Goal: Transaction & Acquisition: Purchase product/service

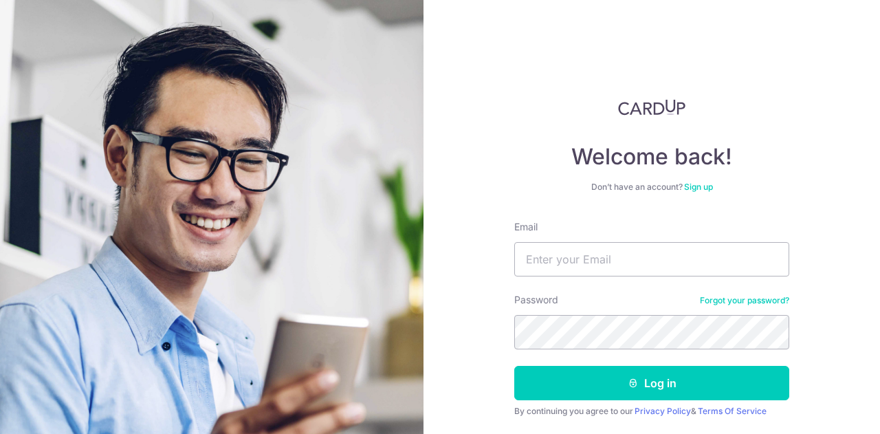
click at [777, 140] on div "Welcome back! Don’t have an account? Sign up Email Password Forgot your passwor…" at bounding box center [651, 280] width 275 height 362
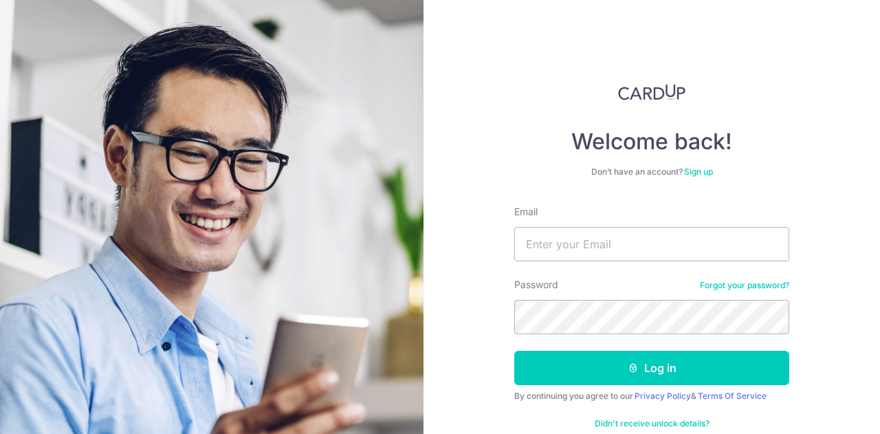
scroll to position [43, 0]
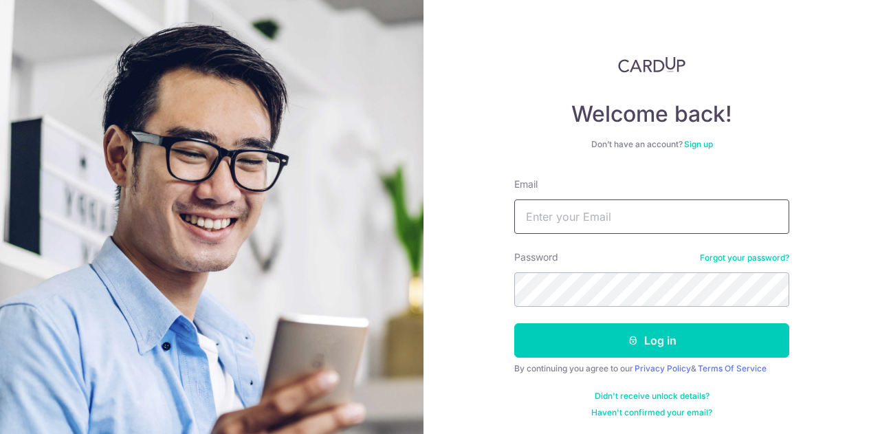
click at [637, 203] on input "Email" at bounding box center [651, 216] width 275 height 34
click at [646, 217] on input "eliseonglc@gmail.com" at bounding box center [651, 216] width 275 height 34
drag, startPoint x: 684, startPoint y: 221, endPoint x: 426, endPoint y: 207, distance: 258.2
click at [428, 208] on div "Welcome back! Don’t have an account? Sign up Email eliseonglc@gmail.com Passwor…" at bounding box center [651, 217] width 456 height 434
type input "[EMAIL_ADDRESS][DOMAIN_NAME]"
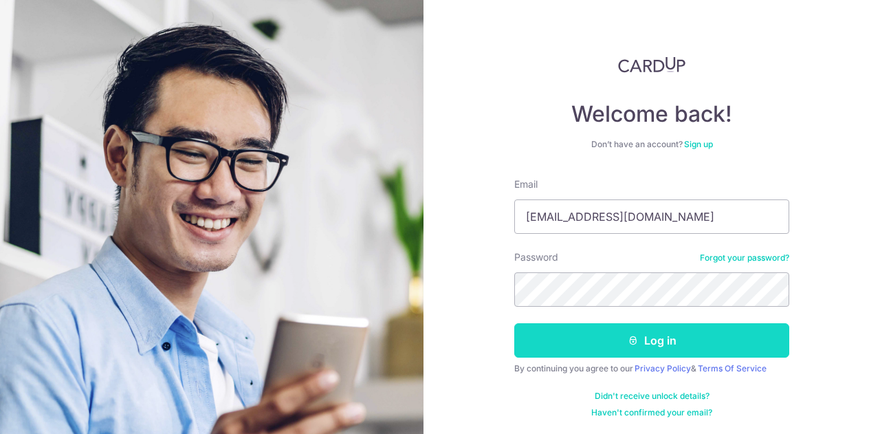
click at [685, 347] on button "Log in" at bounding box center [651, 340] width 275 height 34
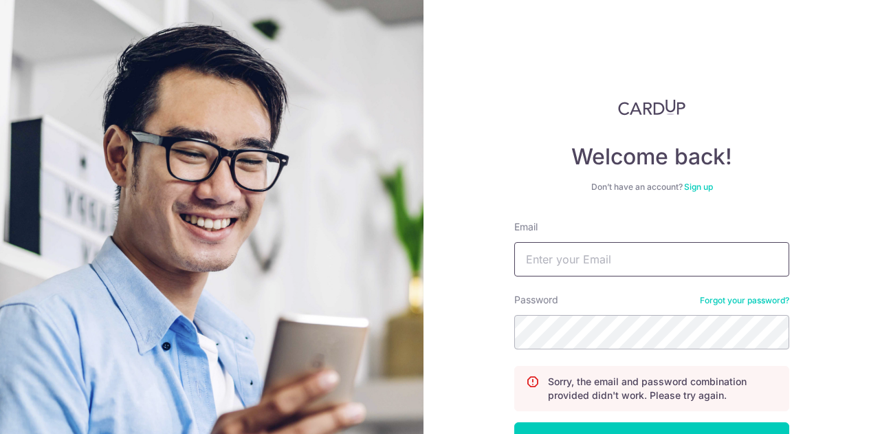
drag, startPoint x: 595, startPoint y: 269, endPoint x: 595, endPoint y: 276, distance: 7.6
click at [595, 269] on input "Email" at bounding box center [651, 259] width 275 height 34
type input "[EMAIL_ADDRESS][DOMAIN_NAME]"
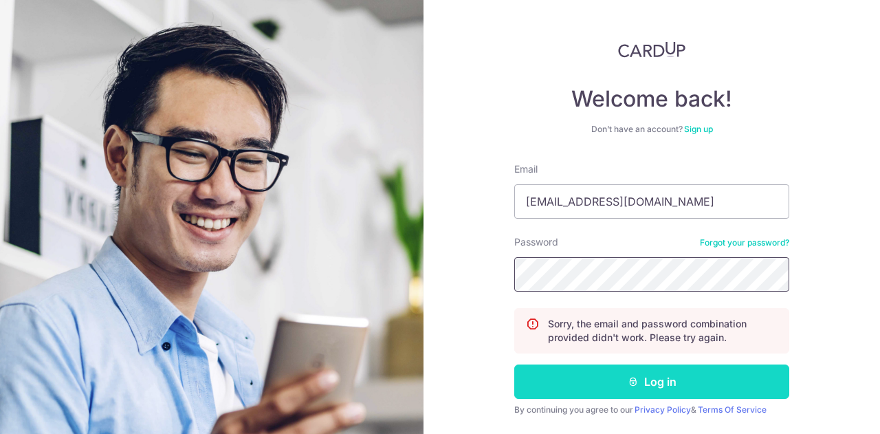
scroll to position [98, 0]
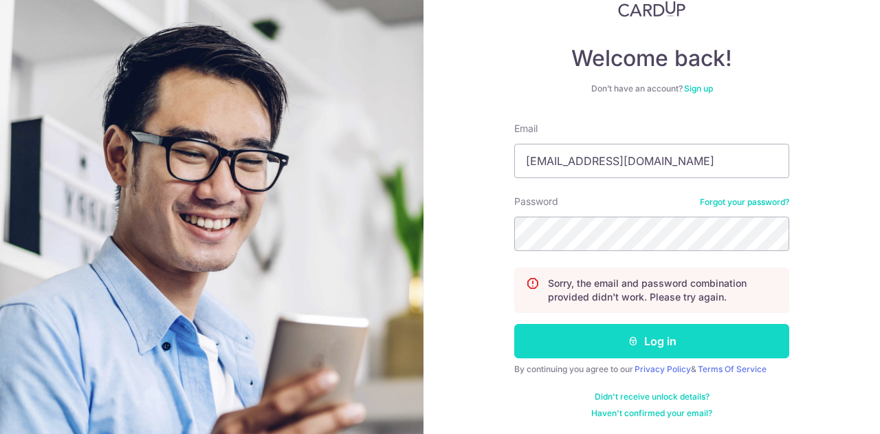
click at [619, 342] on button "Log in" at bounding box center [651, 341] width 275 height 34
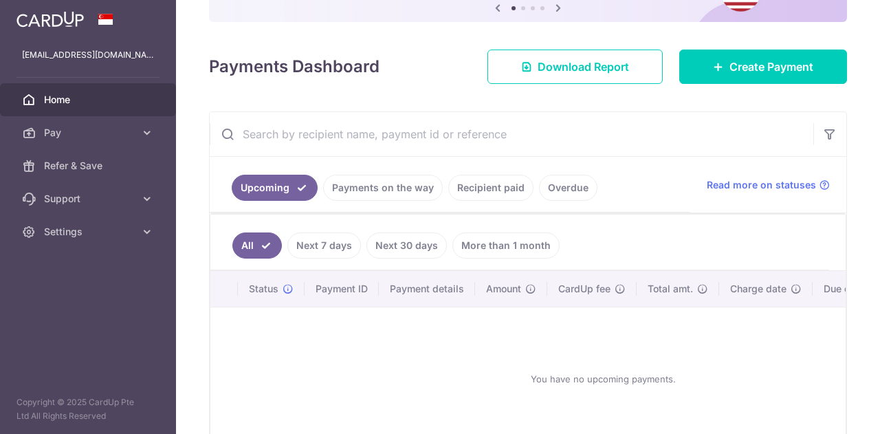
scroll to position [206, 0]
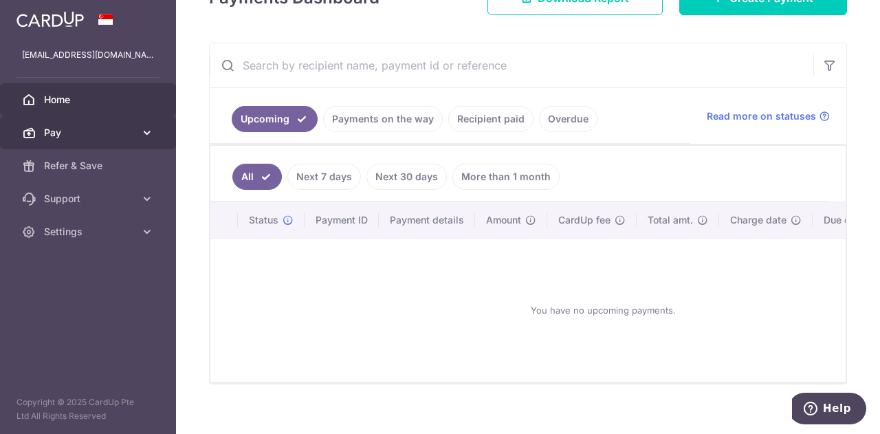
click at [89, 129] on span "Pay" at bounding box center [89, 133] width 91 height 14
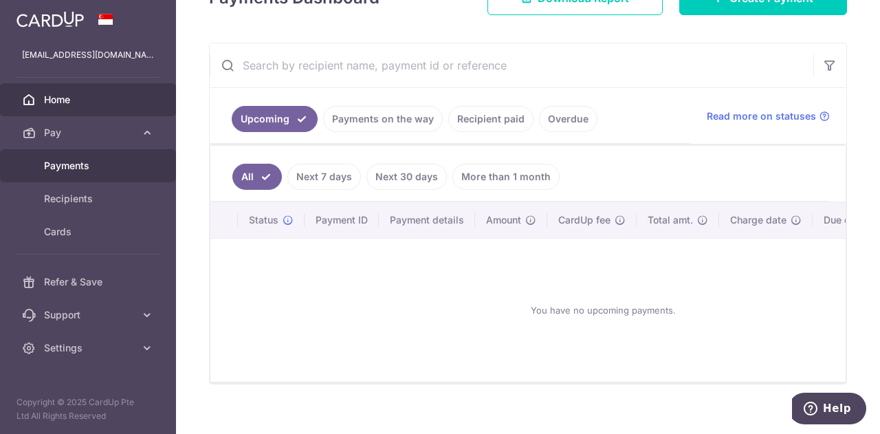
click at [88, 165] on span "Payments" at bounding box center [89, 166] width 91 height 14
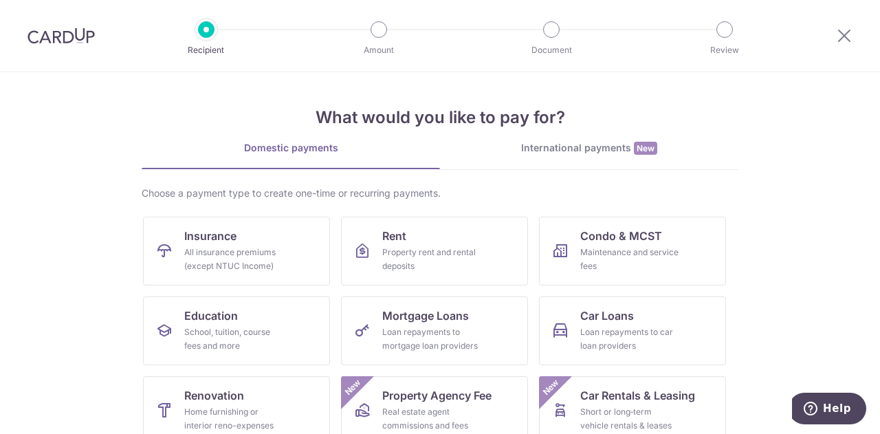
click at [71, 38] on img at bounding box center [60, 35] width 67 height 16
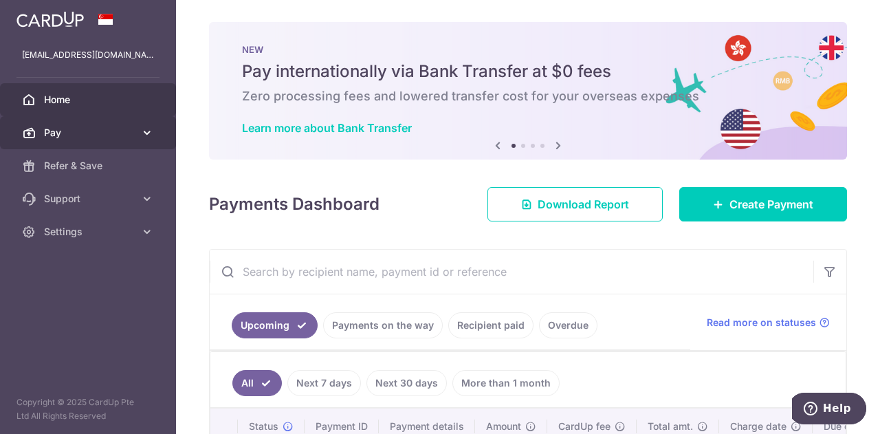
click at [142, 133] on icon at bounding box center [147, 133] width 14 height 14
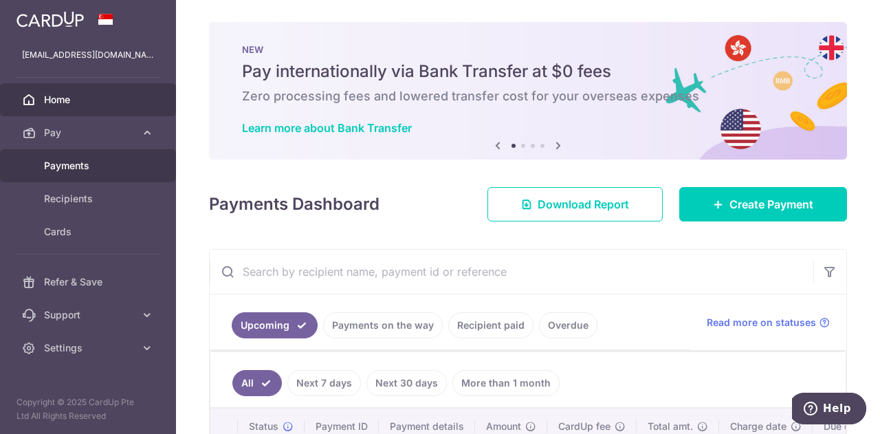
click at [87, 163] on span "Payments" at bounding box center [89, 166] width 91 height 14
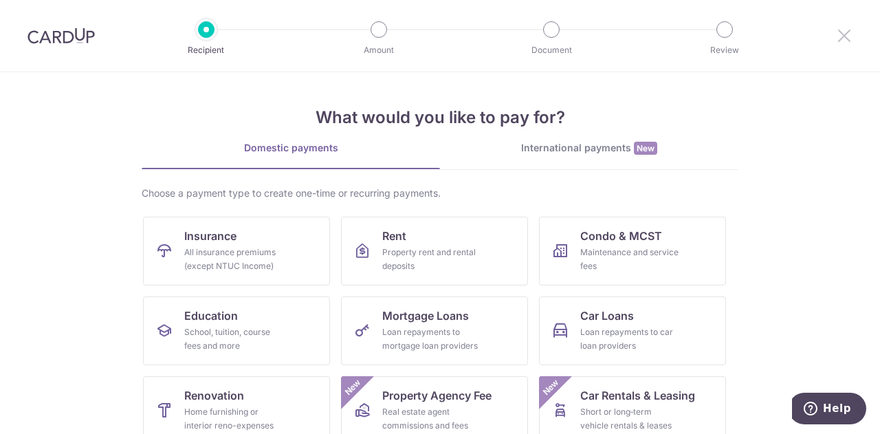
click at [850, 38] on icon at bounding box center [844, 35] width 16 height 17
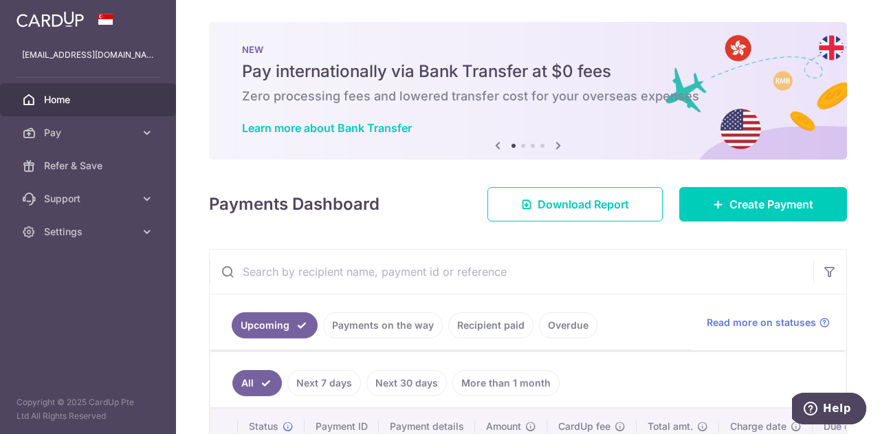
click at [483, 322] on link "Recipient paid" at bounding box center [490, 325] width 85 height 26
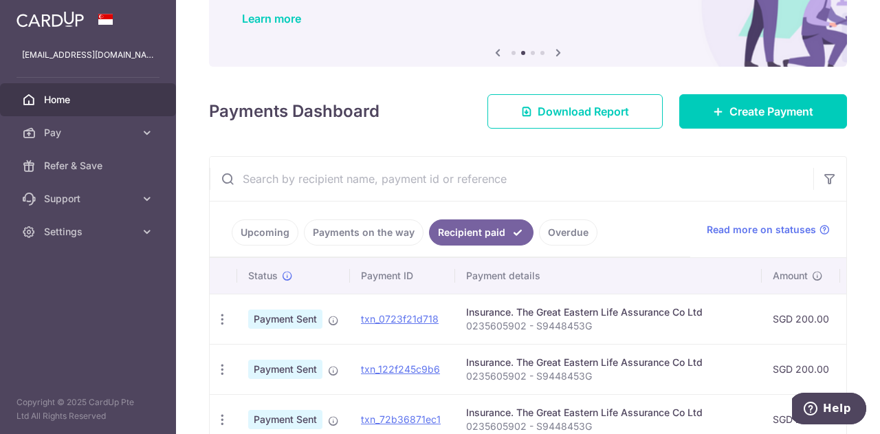
scroll to position [206, 0]
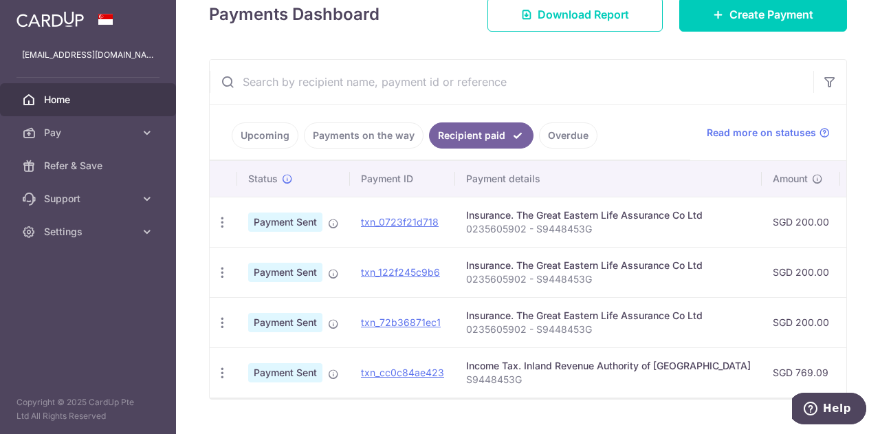
click at [527, 212] on div "Insurance. The Great Eastern Life Assurance Co Ltd" at bounding box center [608, 215] width 285 height 14
drag, startPoint x: 593, startPoint y: 225, endPoint x: 463, endPoint y: 225, distance: 129.9
click at [463, 225] on td "Insurance. The Great Eastern Life Assurance Co Ltd 0235605902 - S9448453G" at bounding box center [608, 222] width 307 height 50
copy p "0235605902 - S9448453G"
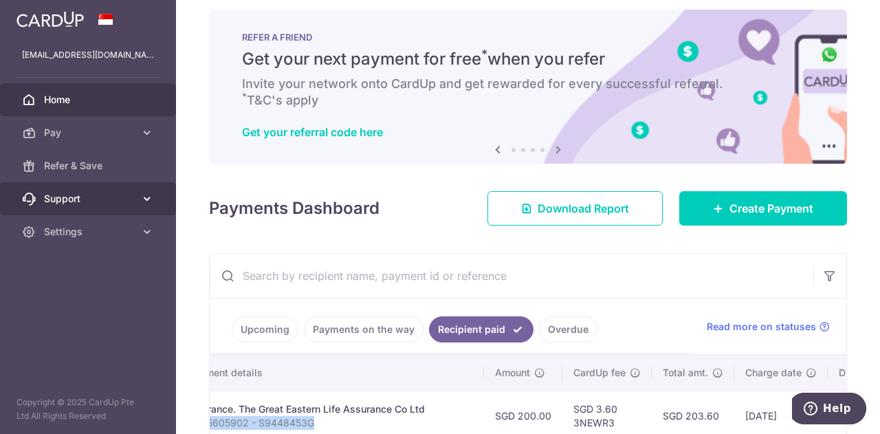
scroll to position [0, 0]
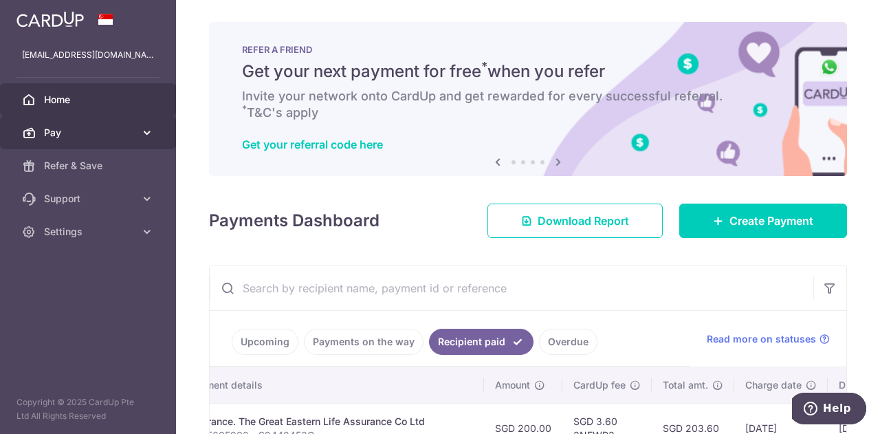
click at [59, 130] on span "Pay" at bounding box center [89, 133] width 91 height 14
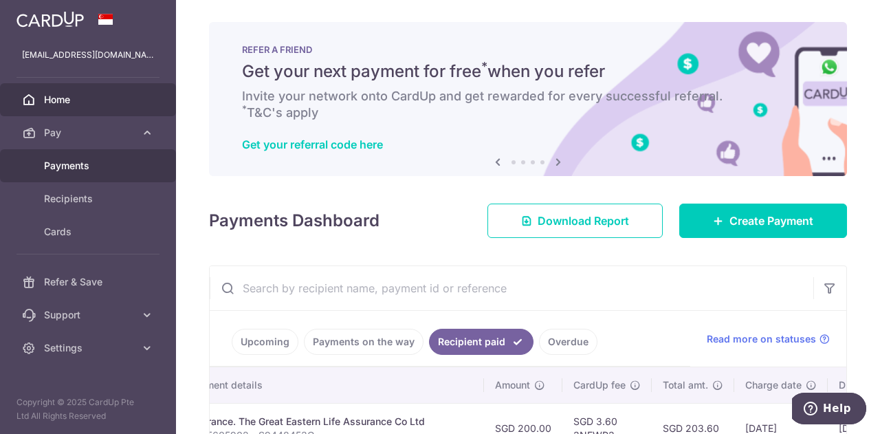
click at [70, 171] on span "Payments" at bounding box center [89, 166] width 91 height 14
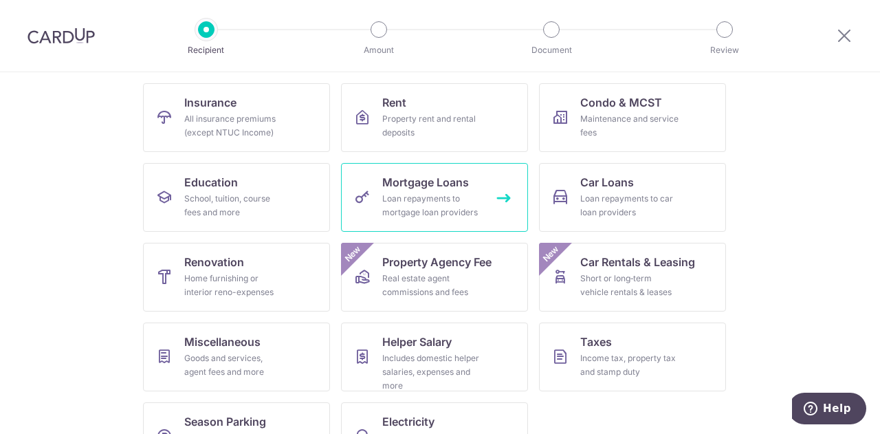
scroll to position [112, 0]
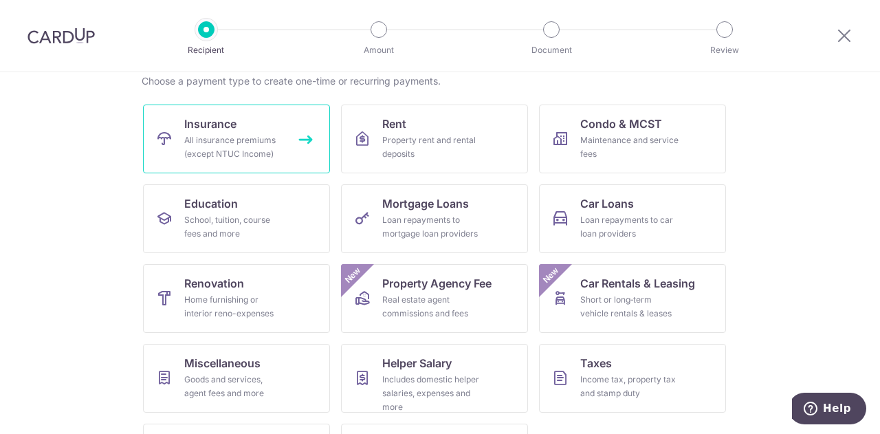
click at [249, 120] on link "Insurance All insurance premiums (except NTUC Income)" at bounding box center [236, 138] width 187 height 69
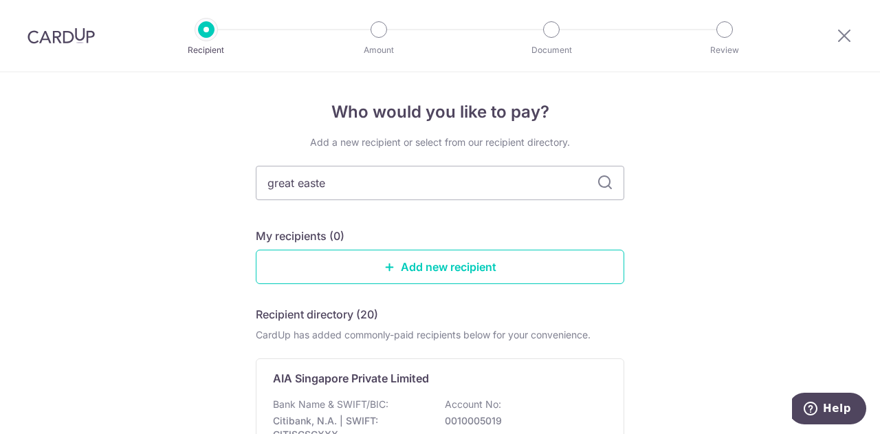
type input "great easter"
click at [603, 182] on icon at bounding box center [605, 183] width 16 height 16
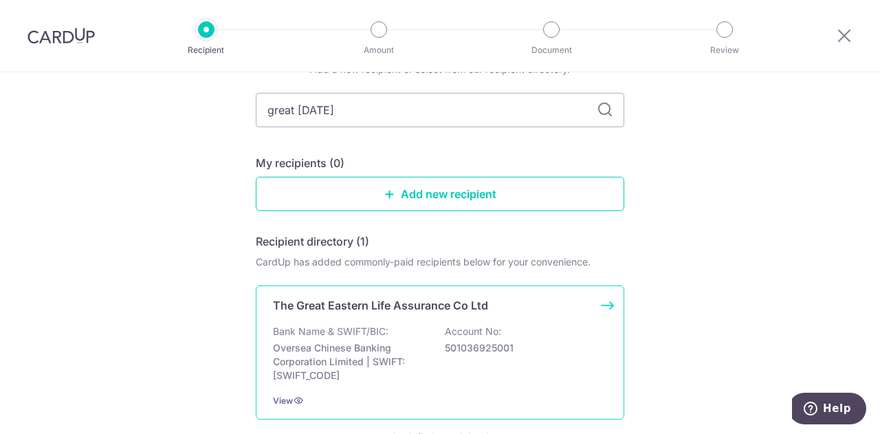
scroll to position [137, 0]
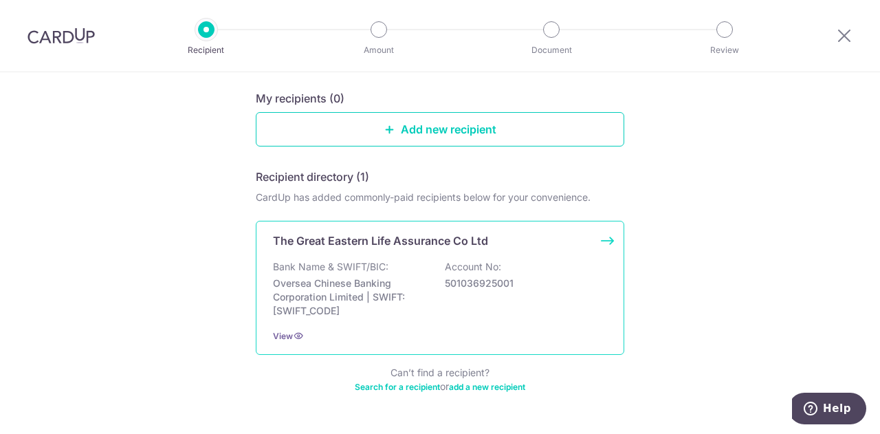
click at [428, 270] on div "Bank Name & SWIFT/BIC: Oversea Chinese Banking Corporation Limited | SWIFT: OCB…" at bounding box center [440, 289] width 334 height 58
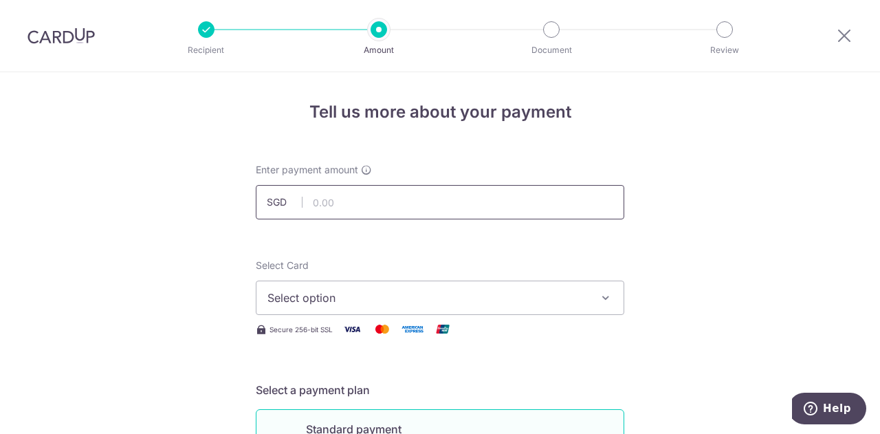
click at [329, 204] on input "text" at bounding box center [440, 202] width 368 height 34
type input "200.00"
click at [344, 307] on button "Select option" at bounding box center [440, 297] width 368 height 34
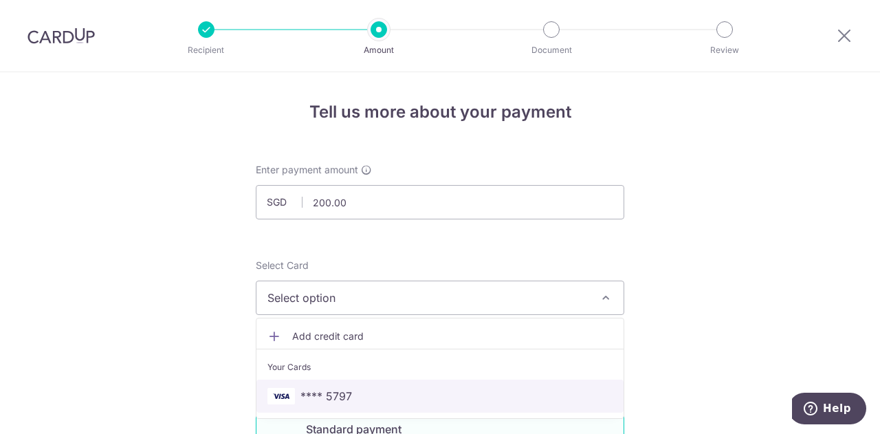
drag, startPoint x: 320, startPoint y: 393, endPoint x: 583, endPoint y: 278, distance: 286.3
click at [320, 393] on span "**** 5797" at bounding box center [326, 396] width 52 height 16
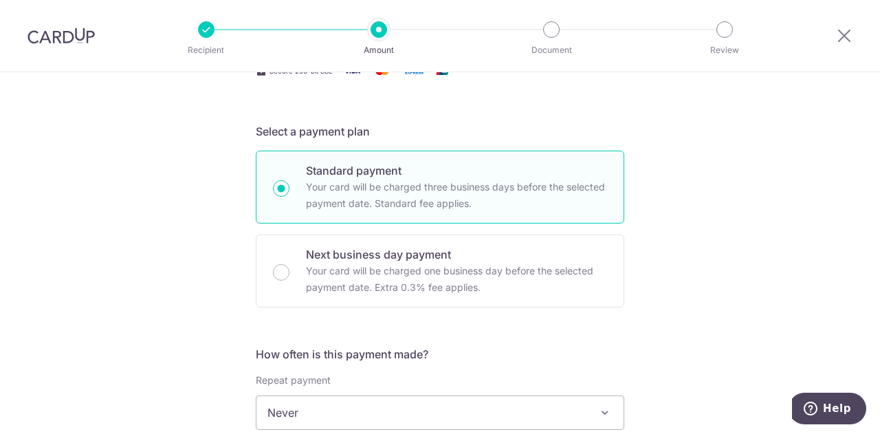
scroll to position [344, 0]
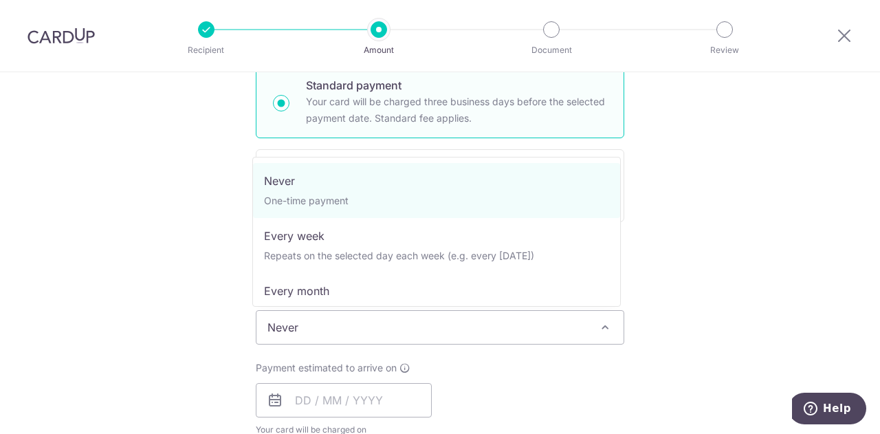
click at [443, 334] on span "Never" at bounding box center [439, 327] width 367 height 33
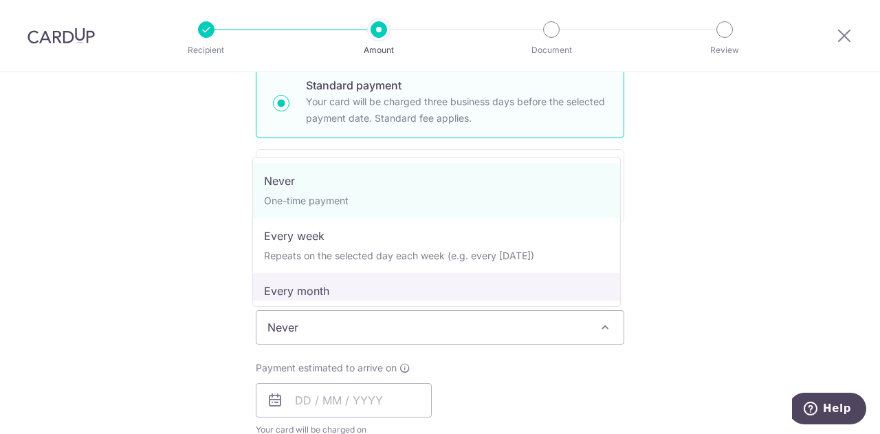
select select "3"
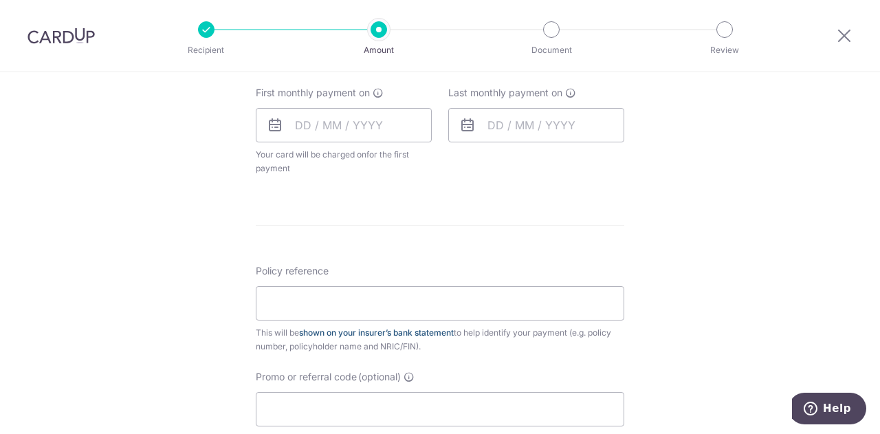
scroll to position [687, 0]
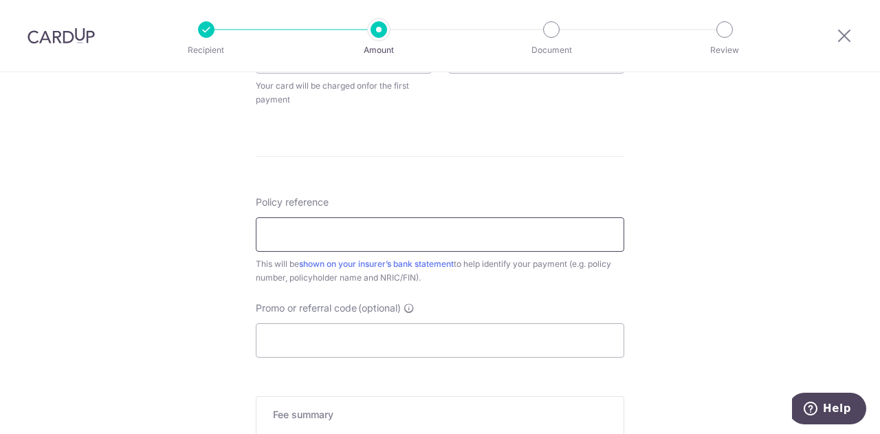
click at [329, 237] on input "Policy reference" at bounding box center [440, 234] width 368 height 34
paste input "0235605902 - S9448453G"
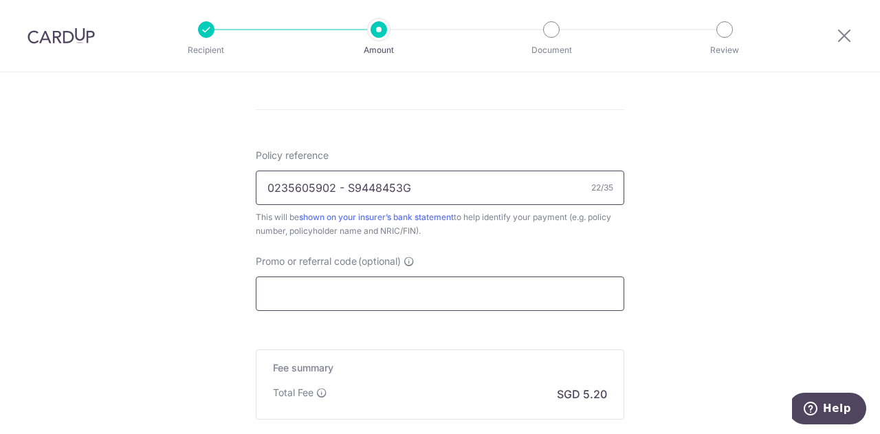
scroll to position [825, 0]
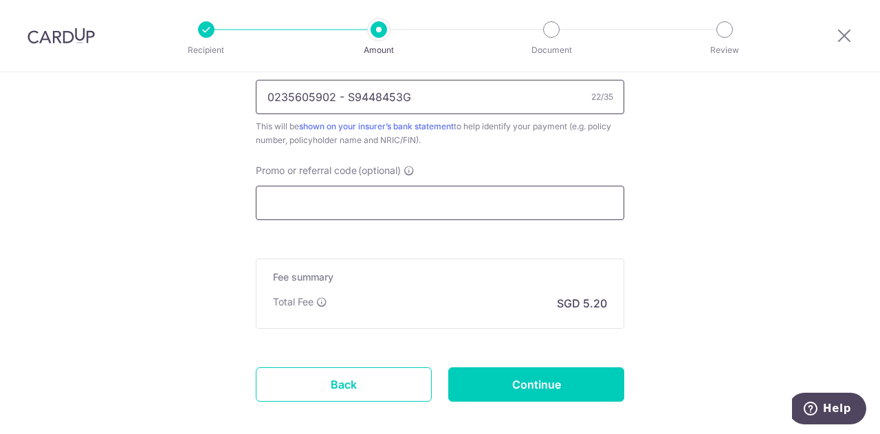
type input "0235605902 - S9448453G"
click at [337, 203] on input "Promo or referral code (optional)" at bounding box center [440, 203] width 368 height 34
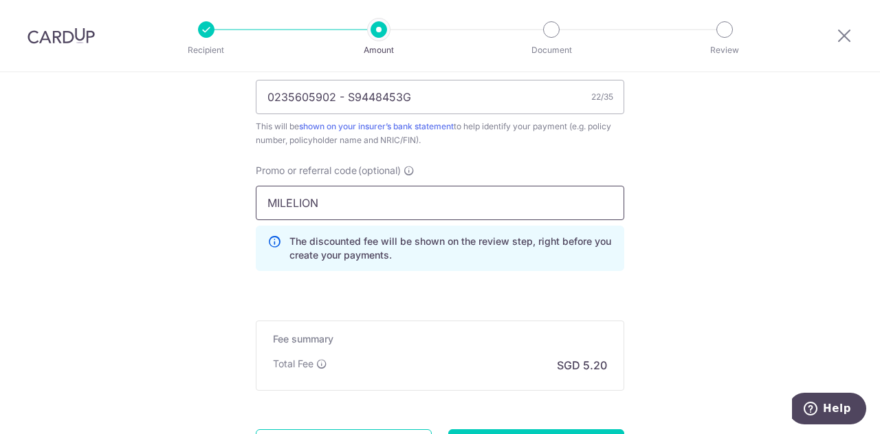
type input "MILELION"
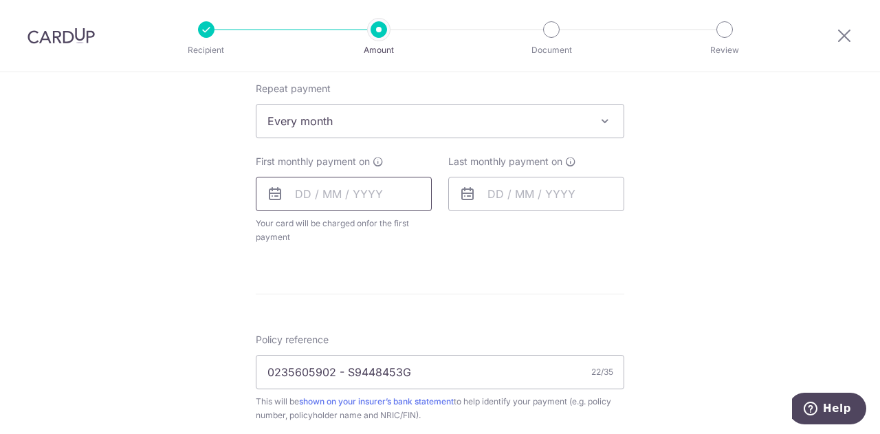
click at [354, 195] on input "text" at bounding box center [344, 194] width 176 height 34
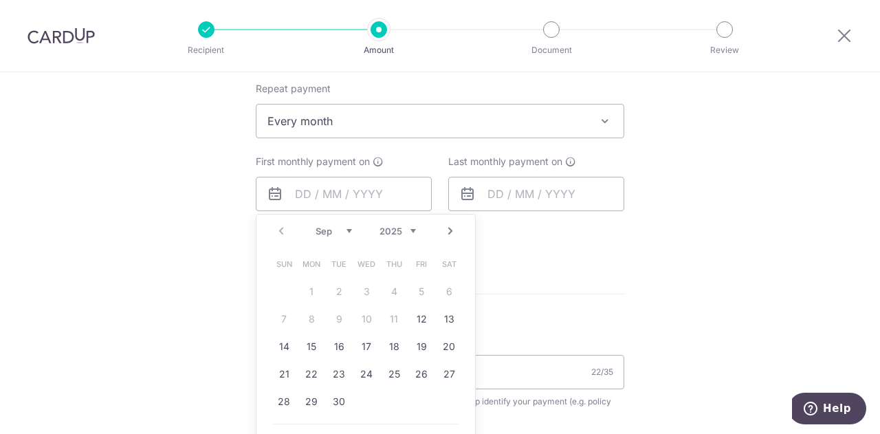
click at [443, 223] on link "Next" at bounding box center [450, 231] width 16 height 16
click at [368, 289] on link "1" at bounding box center [366, 291] width 22 height 22
type input "[DATE]"
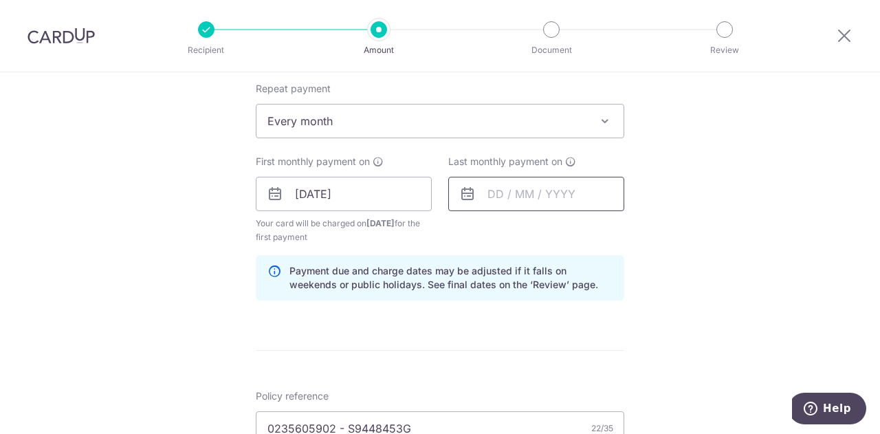
click at [564, 193] on input "text" at bounding box center [536, 194] width 176 height 34
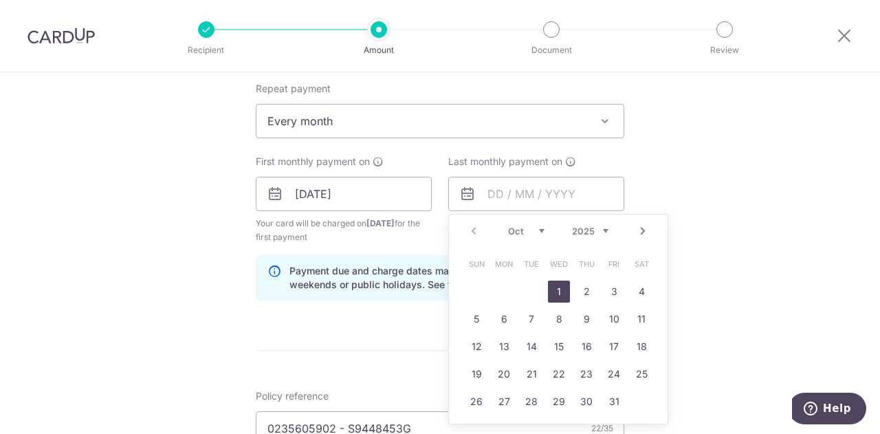
click at [637, 228] on link "Next" at bounding box center [643, 231] width 16 height 16
click at [493, 287] on link "1" at bounding box center [504, 291] width 22 height 22
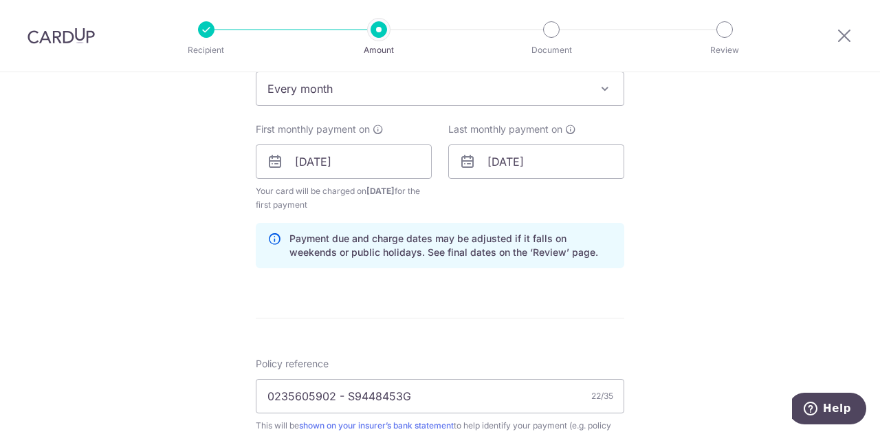
scroll to position [529, 0]
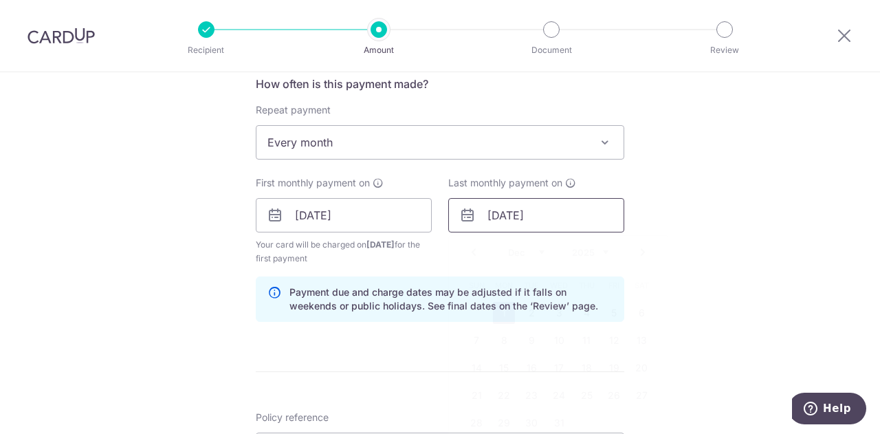
click at [564, 211] on input "[DATE]" at bounding box center [536, 215] width 176 height 34
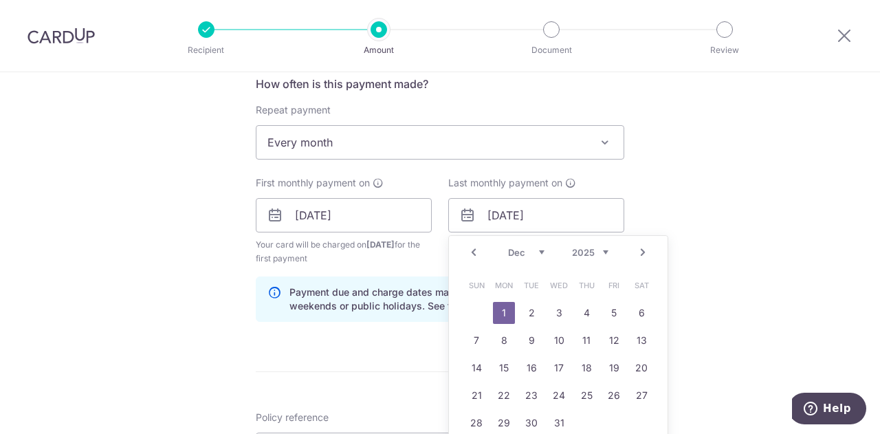
click at [646, 252] on link "Next" at bounding box center [643, 252] width 16 height 16
click at [468, 309] on link "1" at bounding box center [476, 313] width 22 height 22
type input "[DATE]"
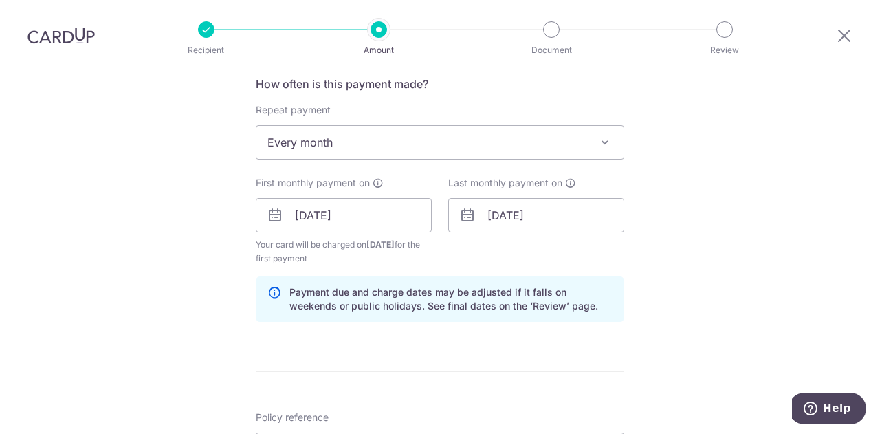
click at [737, 234] on div "Tell us more about your payment Enter payment amount SGD 200.00 200.00 Select C…" at bounding box center [440, 232] width 880 height 1376
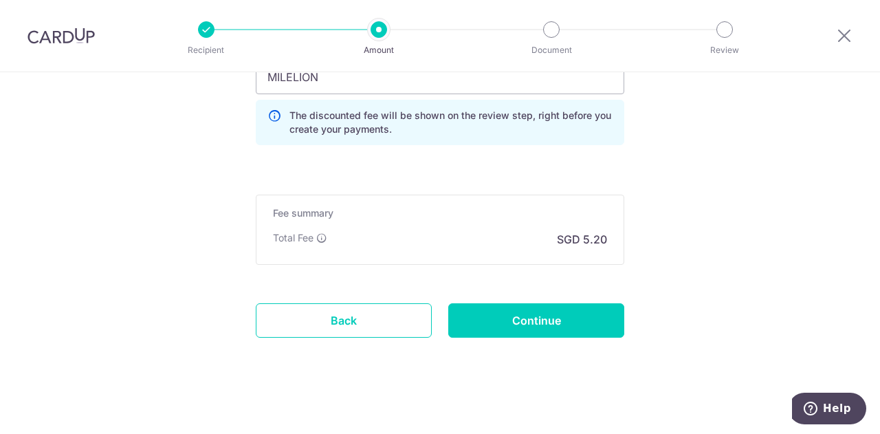
scroll to position [1010, 0]
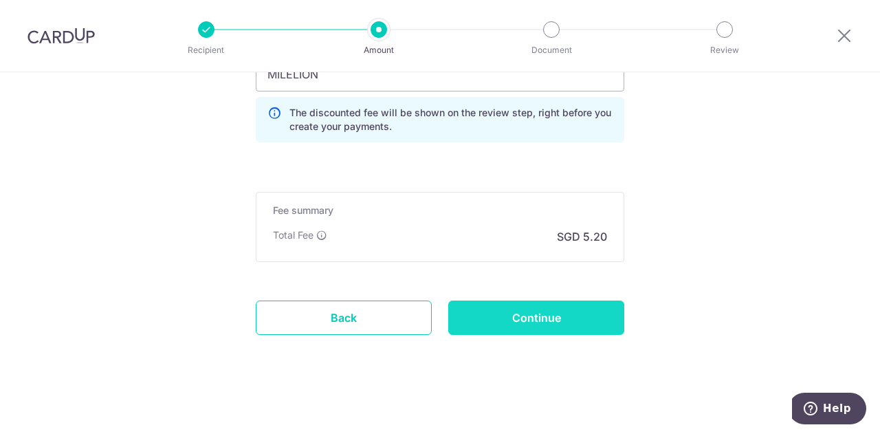
click at [587, 316] on input "Continue" at bounding box center [536, 317] width 176 height 34
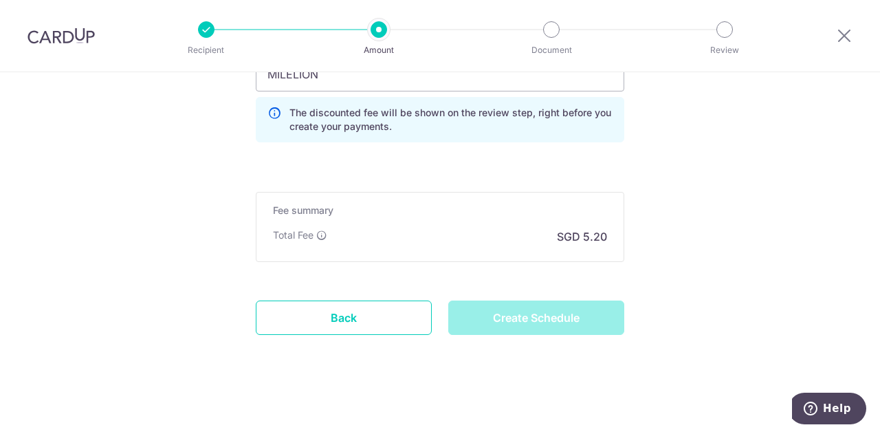
type input "Create Schedule"
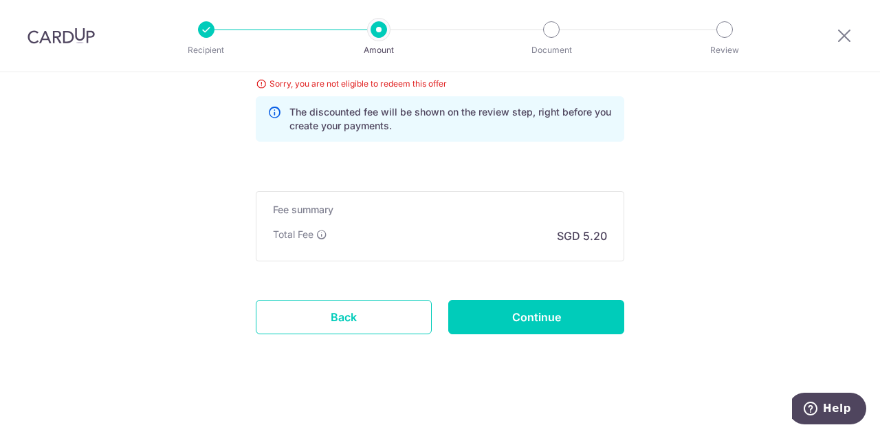
scroll to position [753, 0]
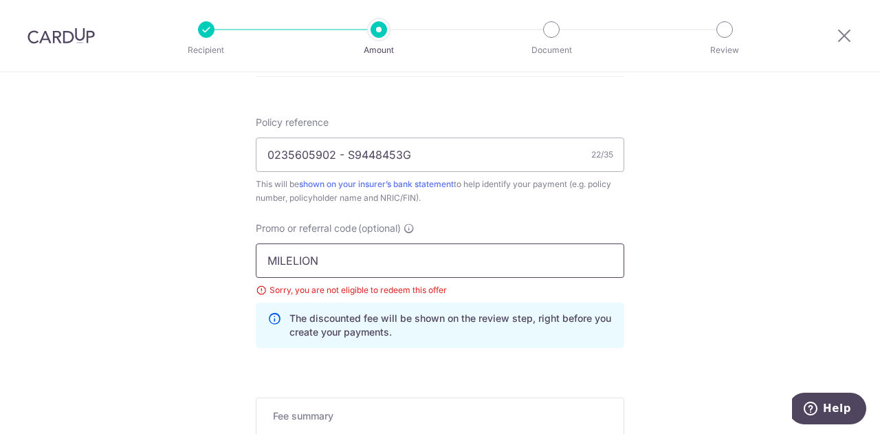
drag, startPoint x: 263, startPoint y: 252, endPoint x: 82, endPoint y: 245, distance: 180.9
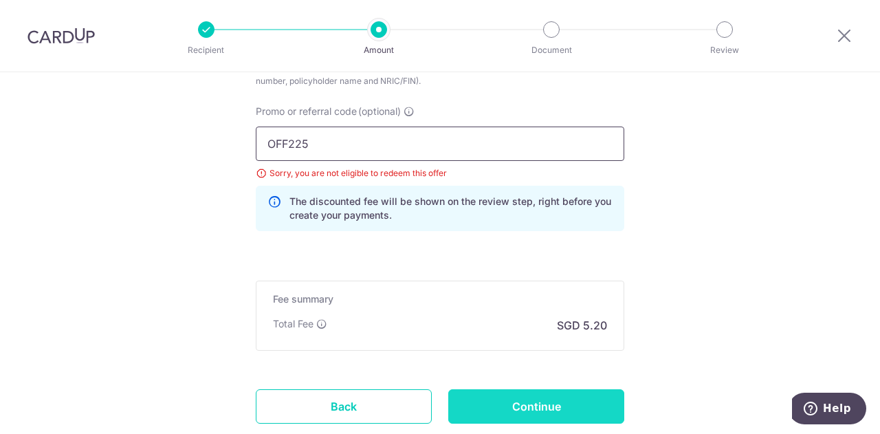
scroll to position [960, 0]
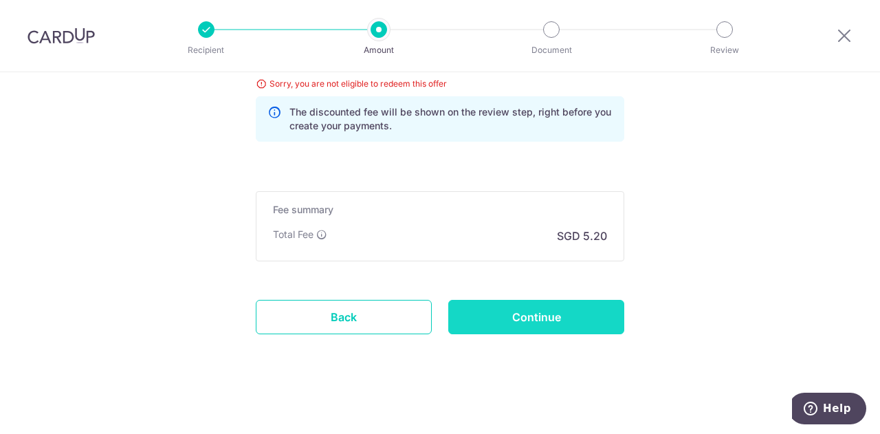
type input "OFF225"
click at [551, 311] on input "Continue" at bounding box center [536, 317] width 176 height 34
type input "Update Schedule"
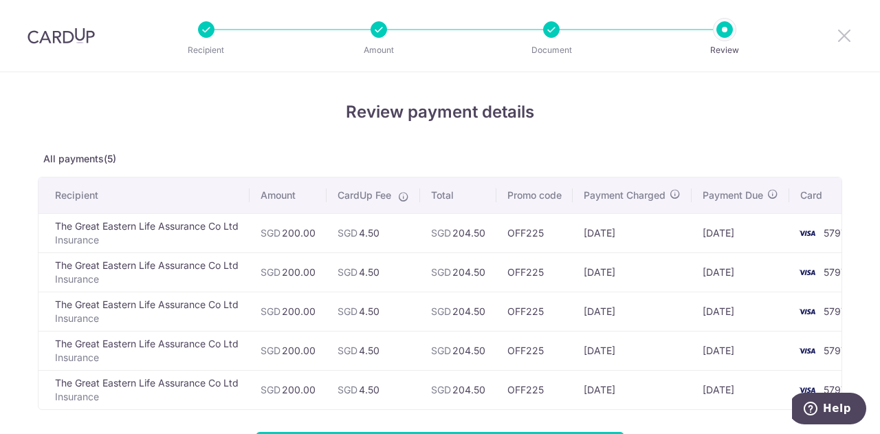
click at [841, 38] on icon at bounding box center [844, 35] width 16 height 17
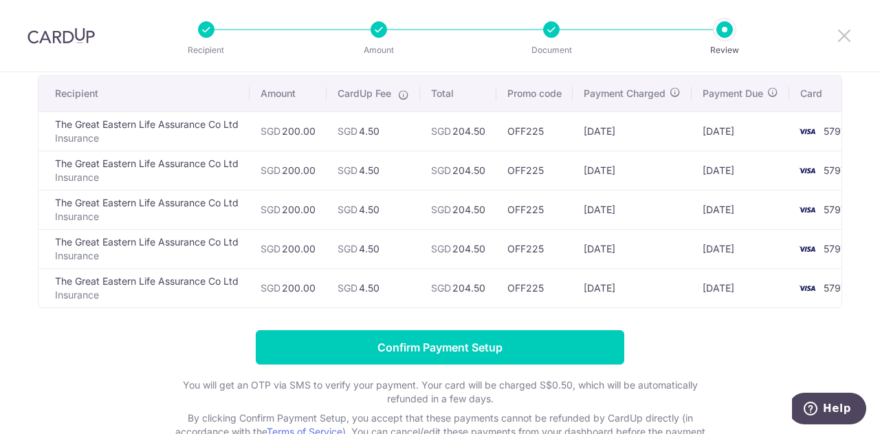
scroll to position [206, 0]
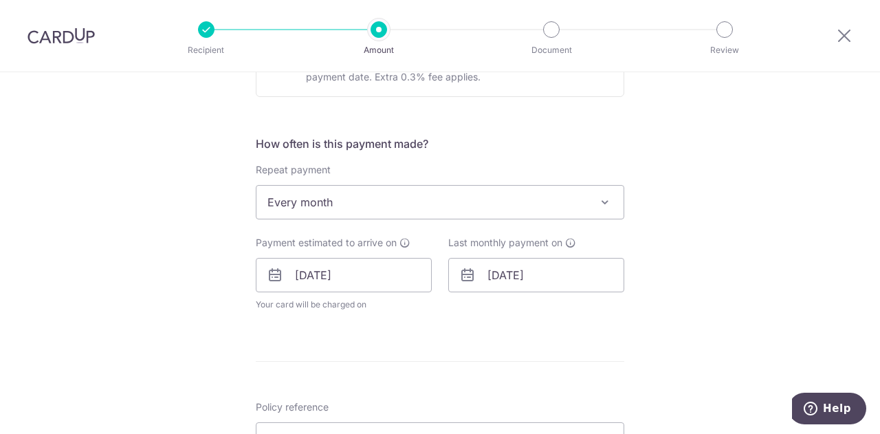
scroll to position [619, 0]
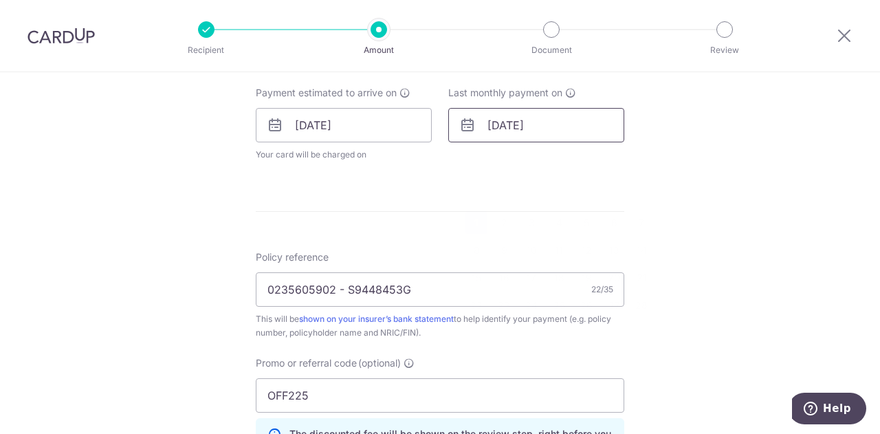
click at [543, 132] on input "[DATE]" at bounding box center [536, 125] width 176 height 34
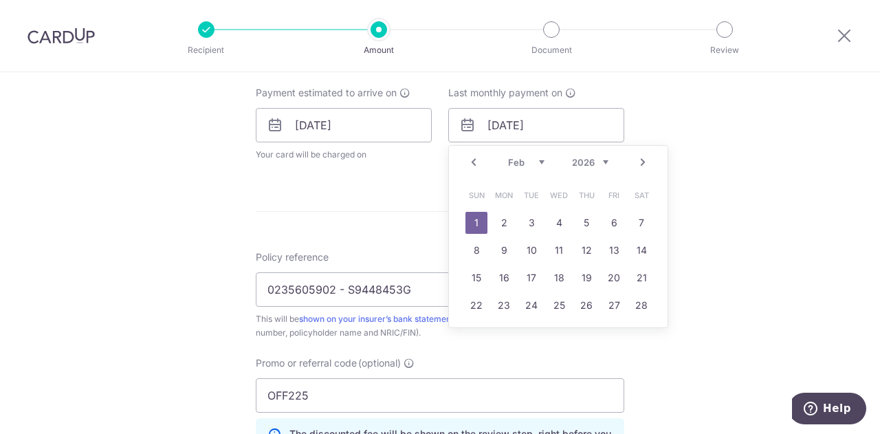
click at [643, 163] on link "Next" at bounding box center [643, 162] width 16 height 16
click at [639, 164] on link "Next" at bounding box center [643, 162] width 16 height 16
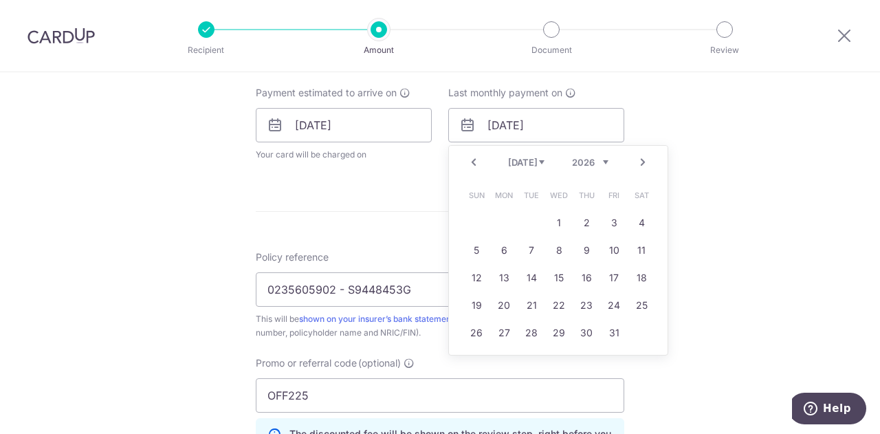
click at [639, 164] on link "Next" at bounding box center [643, 162] width 16 height 16
click at [641, 164] on link "Next" at bounding box center [643, 162] width 16 height 16
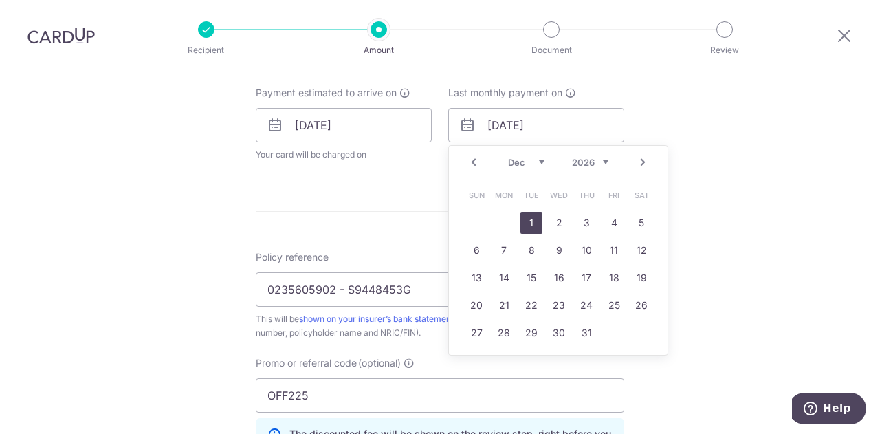
click at [533, 223] on link "1" at bounding box center [531, 223] width 22 height 22
type input "01/12/2026"
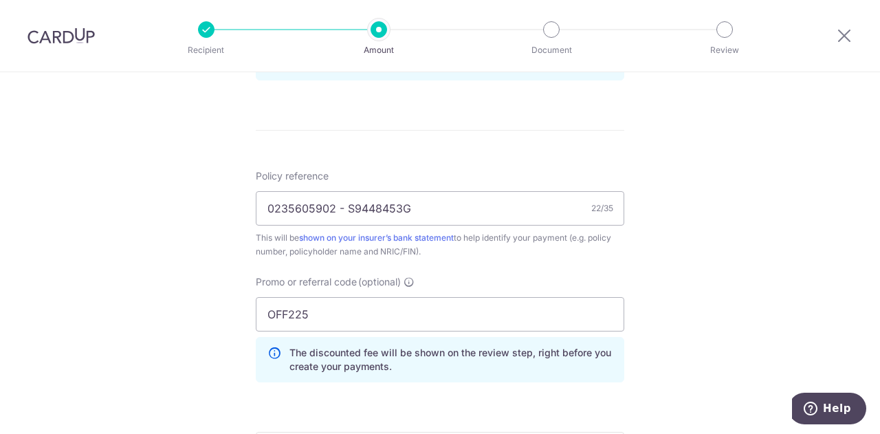
scroll to position [996, 0]
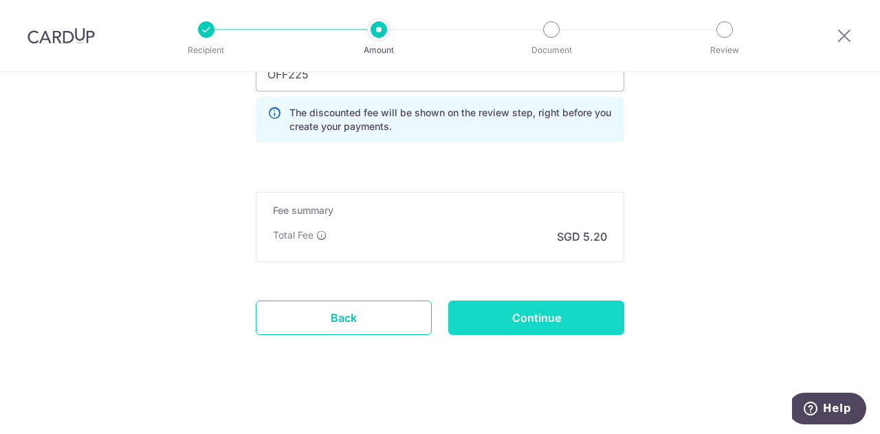
click at [567, 318] on input "Continue" at bounding box center [536, 317] width 176 height 34
type input "Update Schedule"
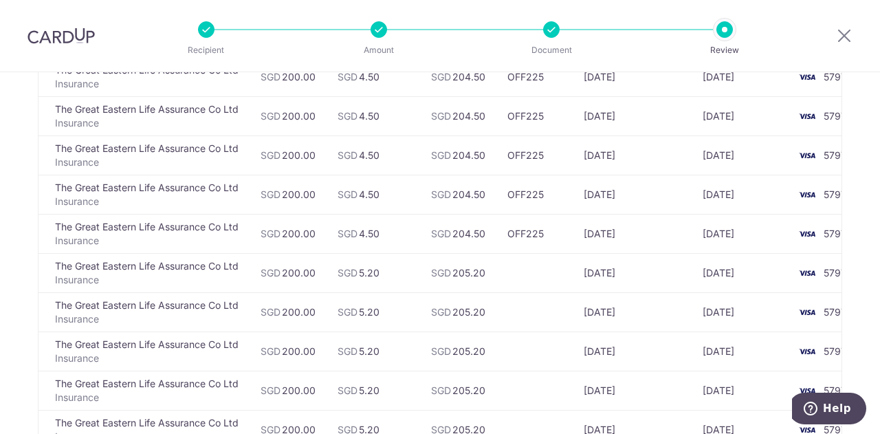
scroll to position [137, 0]
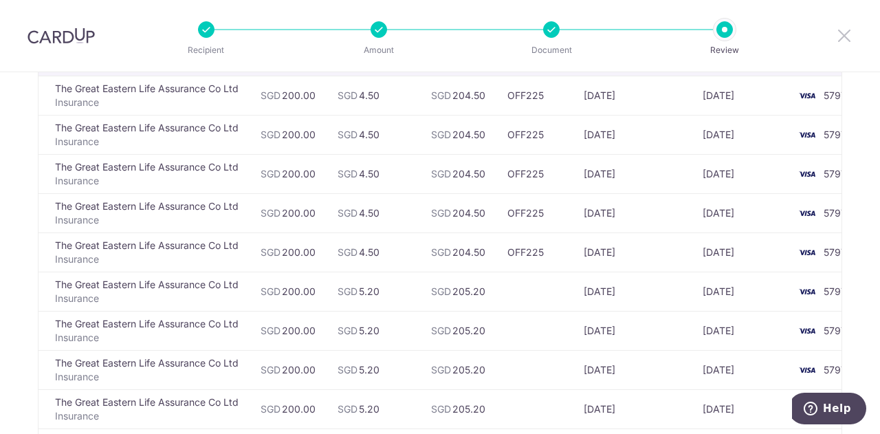
click at [842, 34] on icon at bounding box center [844, 35] width 16 height 17
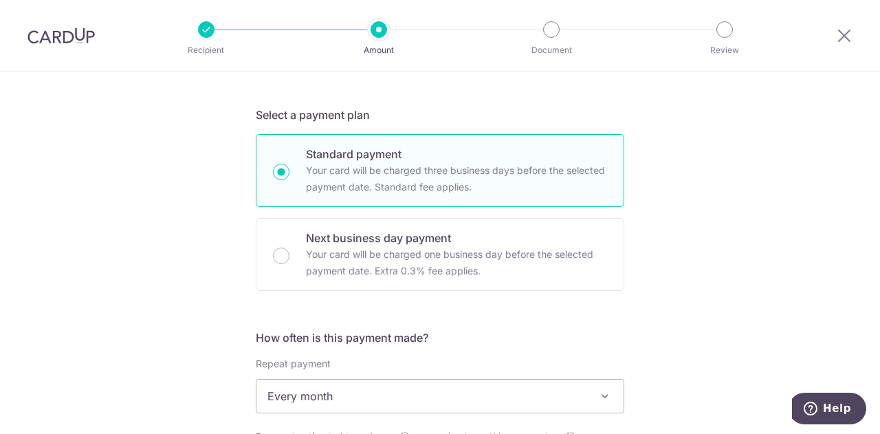
scroll to position [550, 0]
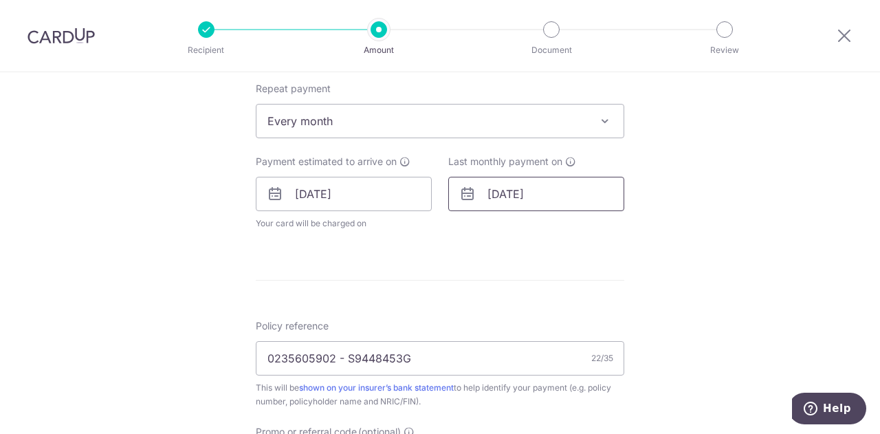
click at [542, 192] on input "[DATE]" at bounding box center [536, 194] width 176 height 34
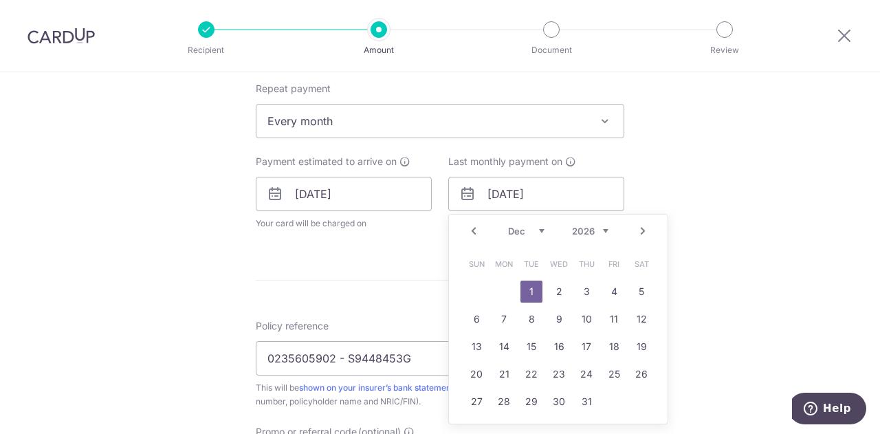
click at [509, 230] on select "Jan Feb Mar Apr May Jun [DATE] Aug Sep Oct Nov Dec" at bounding box center [526, 230] width 36 height 11
click at [469, 287] on link "1" at bounding box center [476, 291] width 22 height 22
type input "[DATE]"
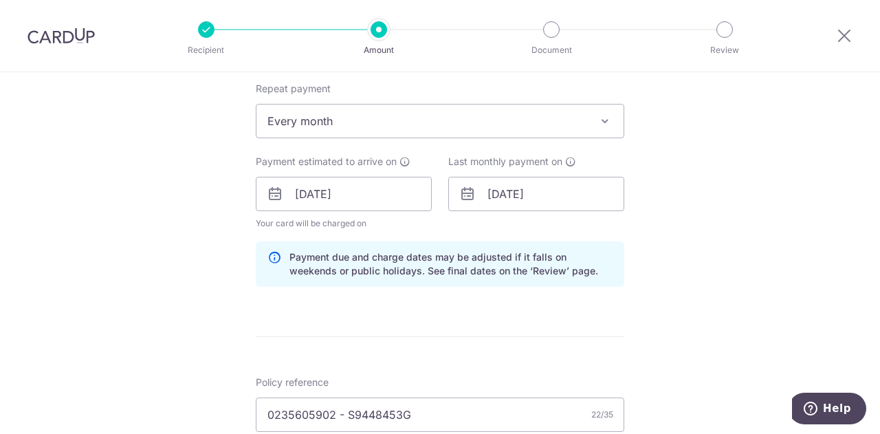
click at [745, 232] on div "Tell us more about your payment Enter payment amount SGD 200.00 200.00 Select C…" at bounding box center [440, 203] width 880 height 1362
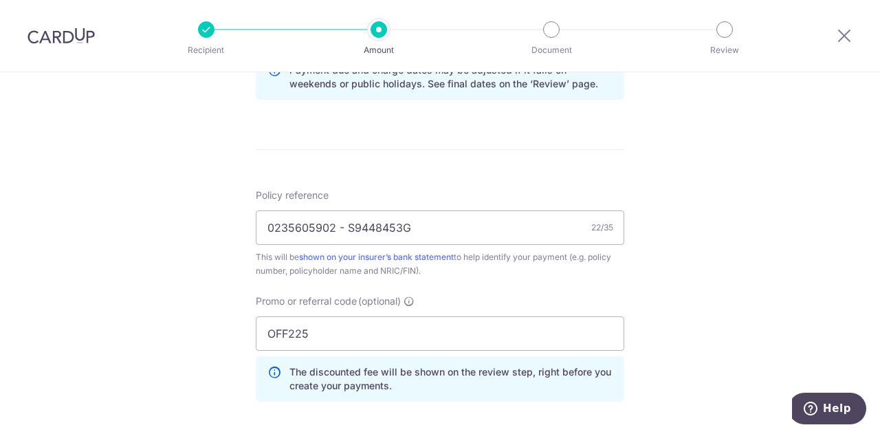
scroll to position [962, 0]
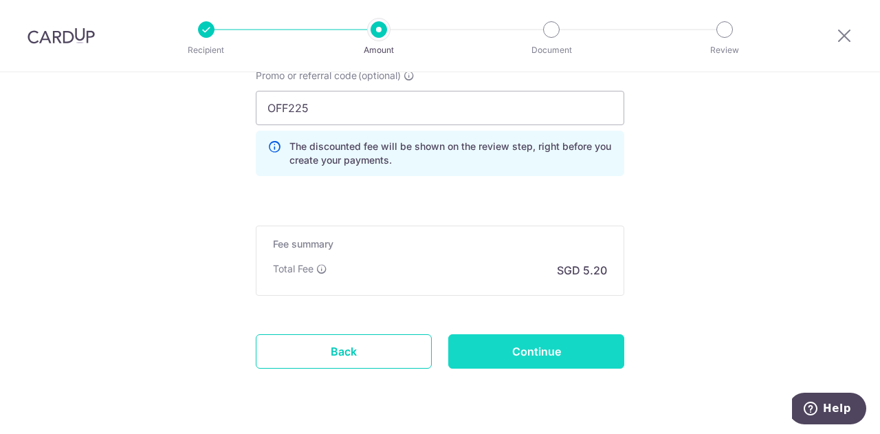
click at [581, 346] on input "Continue" at bounding box center [536, 351] width 176 height 34
type input "Update Schedule"
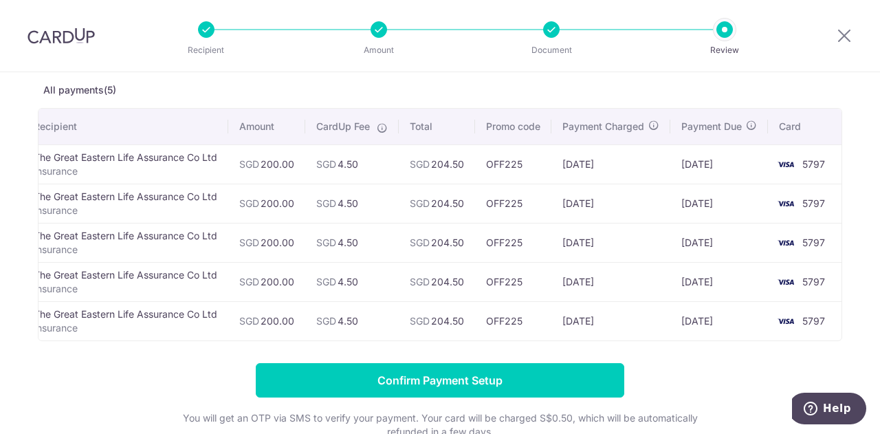
scroll to position [0, 29]
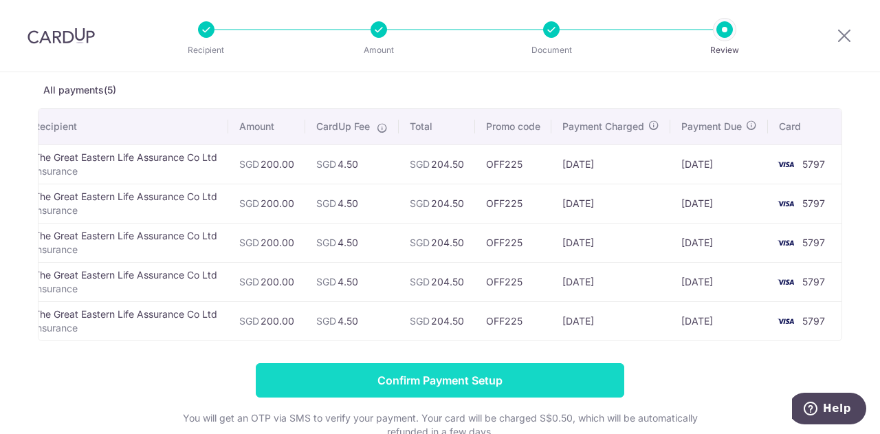
click at [529, 386] on input "Confirm Payment Setup" at bounding box center [440, 380] width 368 height 34
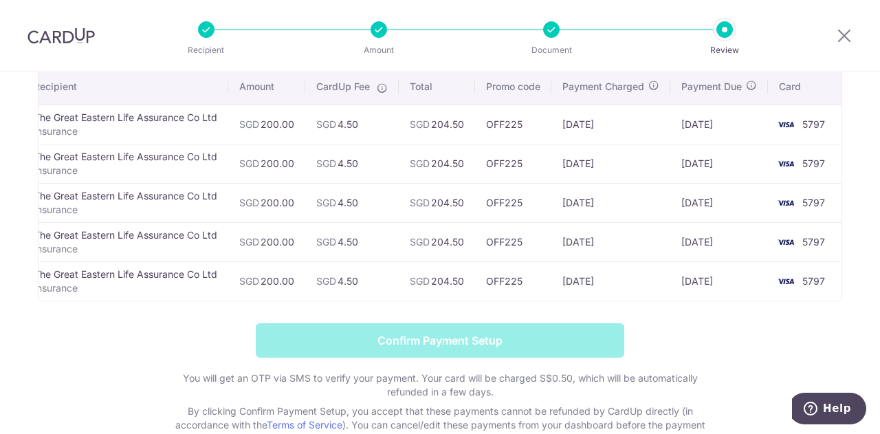
scroll to position [204, 0]
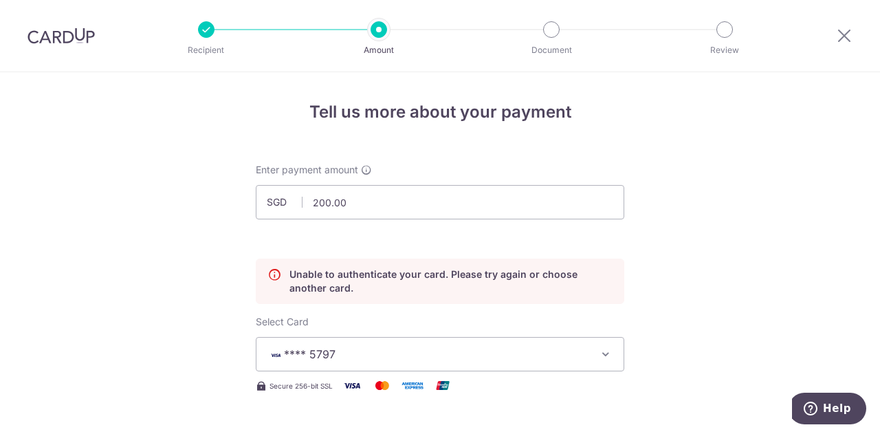
scroll to position [186, 0]
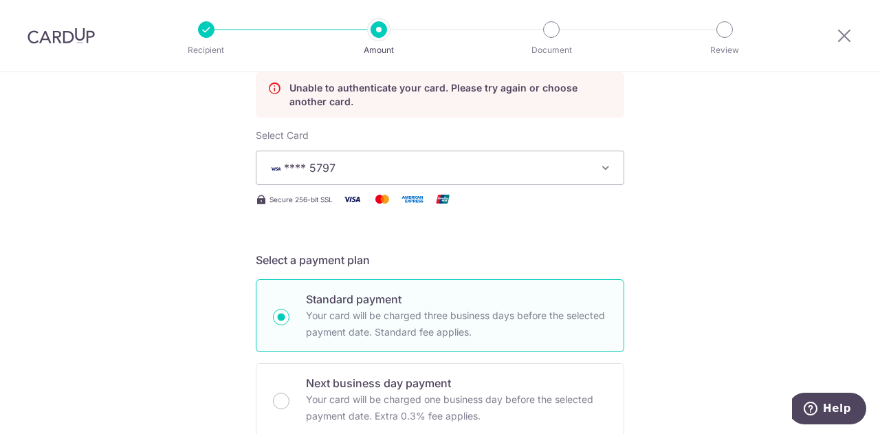
click at [497, 168] on span "**** 5797" at bounding box center [427, 167] width 320 height 16
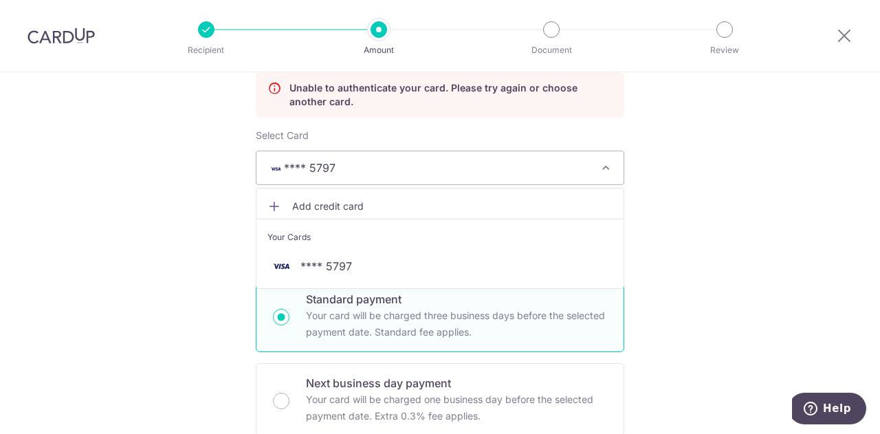
click at [368, 201] on span "Add credit card" at bounding box center [452, 206] width 320 height 14
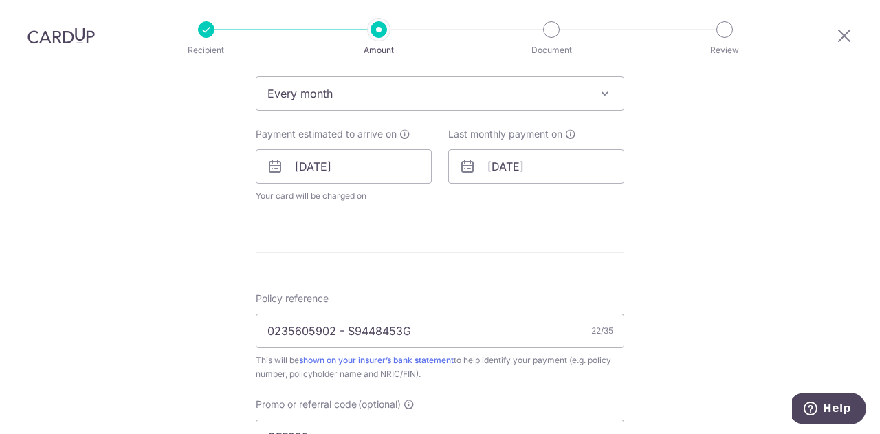
scroll to position [1218, 0]
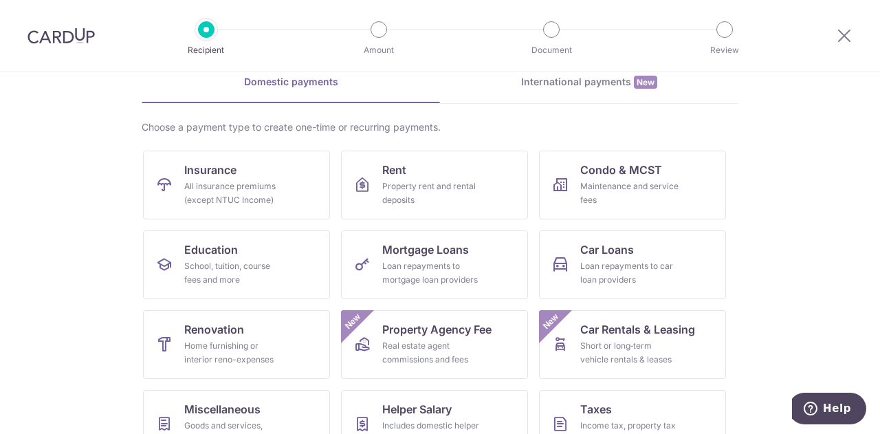
scroll to position [137, 0]
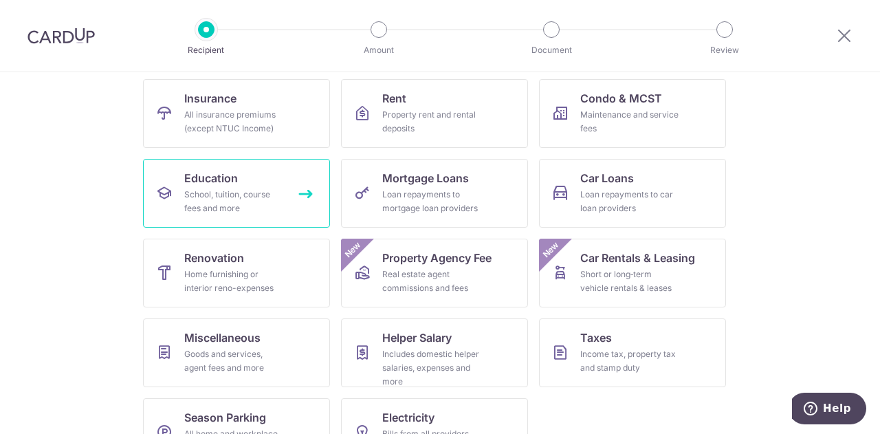
click at [210, 193] on div "School, tuition, course fees and more" at bounding box center [233, 201] width 99 height 27
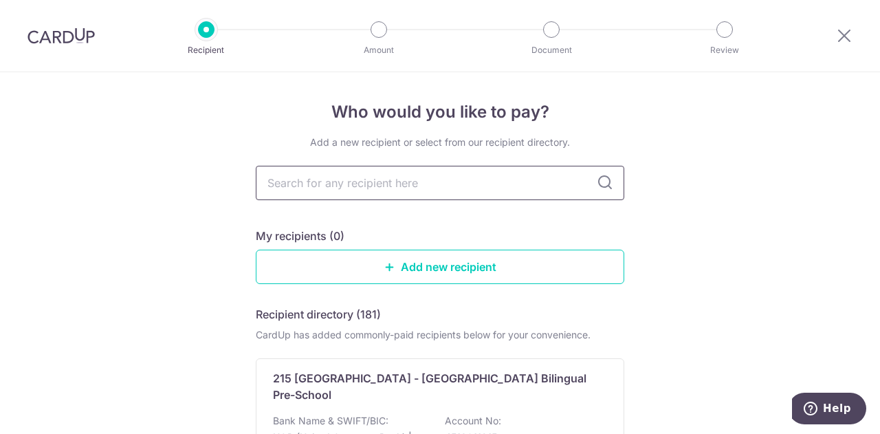
click at [430, 186] on input "text" at bounding box center [440, 183] width 368 height 34
type input "london school of"
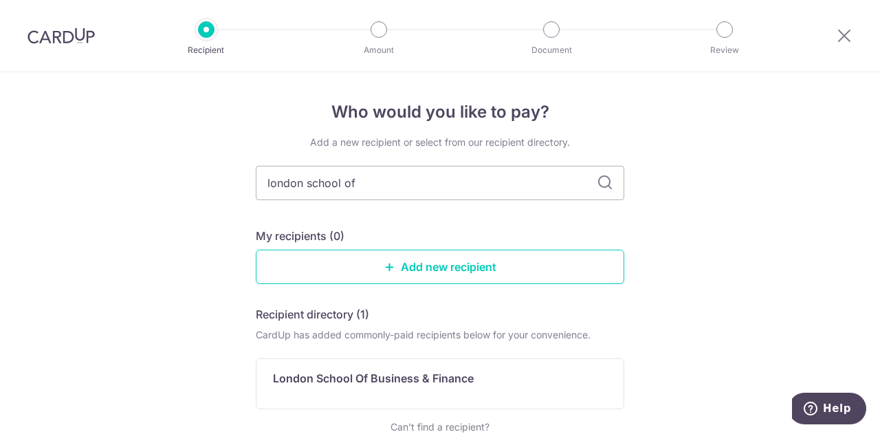
click at [599, 185] on icon at bounding box center [605, 183] width 16 height 16
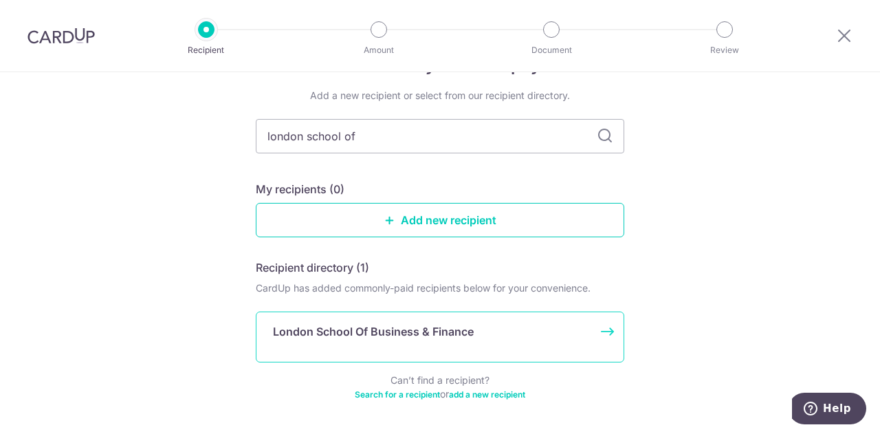
scroll to position [69, 0]
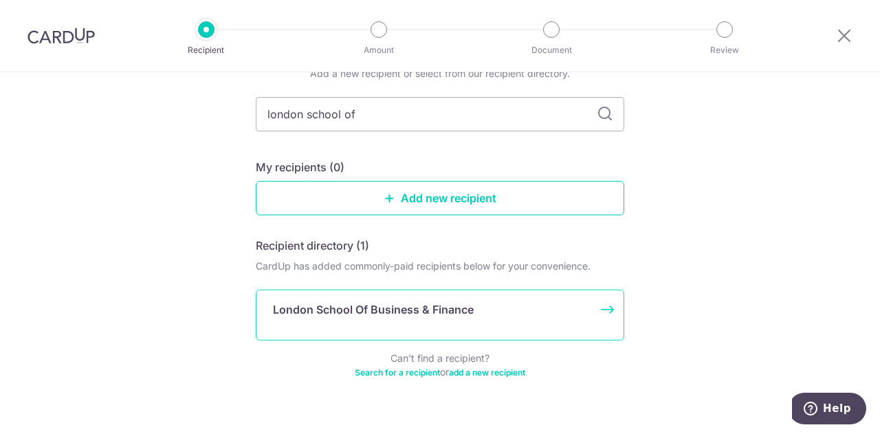
click at [362, 309] on p "London School Of Business & Finance" at bounding box center [373, 309] width 201 height 16
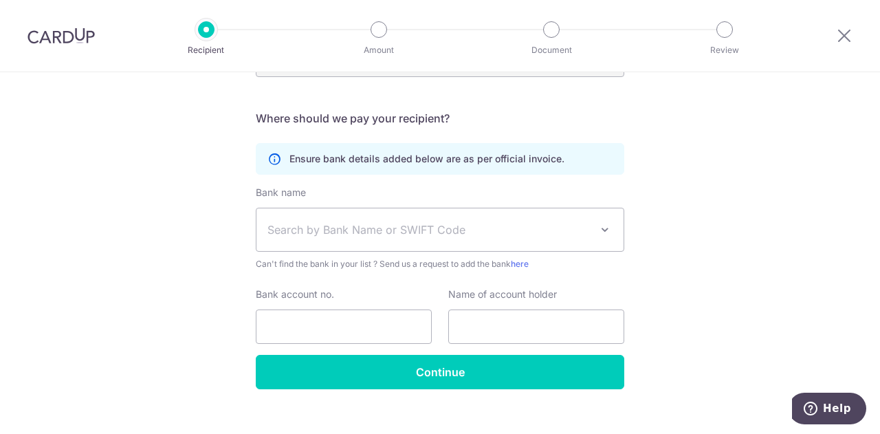
scroll to position [275, 0]
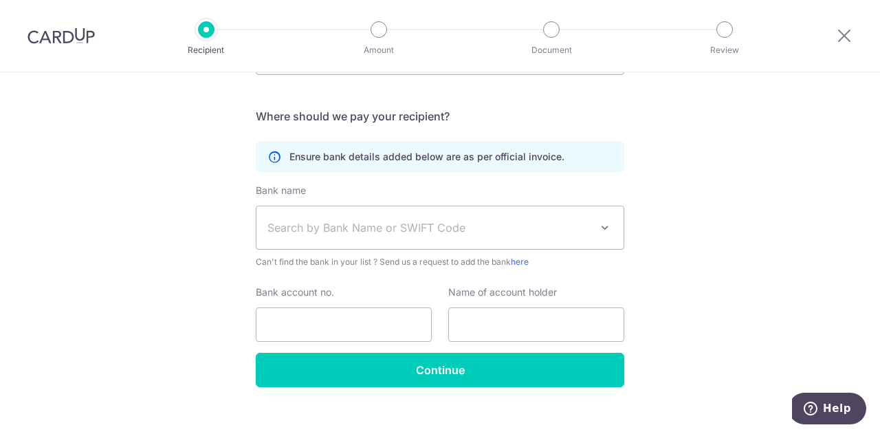
drag, startPoint x: 681, startPoint y: 164, endPoint x: 664, endPoint y: 19, distance: 146.7
click at [681, 164] on div "Who would you like to pay? Your recipient does not need a CardUp account to rec…" at bounding box center [440, 124] width 880 height 654
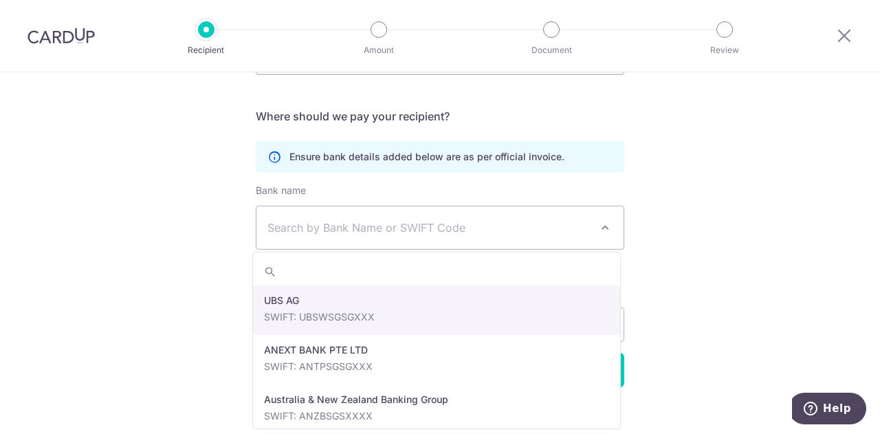
click at [610, 221] on span "Search by Bank Name or SWIFT Code" at bounding box center [439, 227] width 367 height 43
click at [669, 230] on div "Who would you like to pay? Your recipient does not need a CardUp account to rec…" at bounding box center [440, 124] width 880 height 654
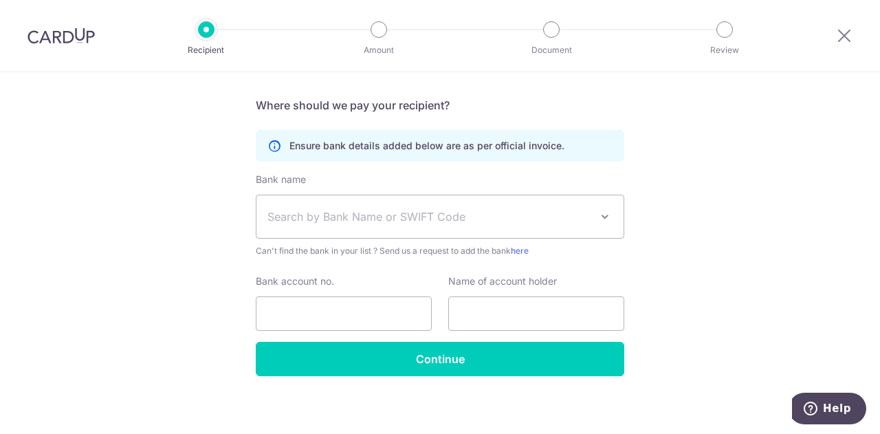
scroll to position [291, 0]
